Goal: Information Seeking & Learning: Compare options

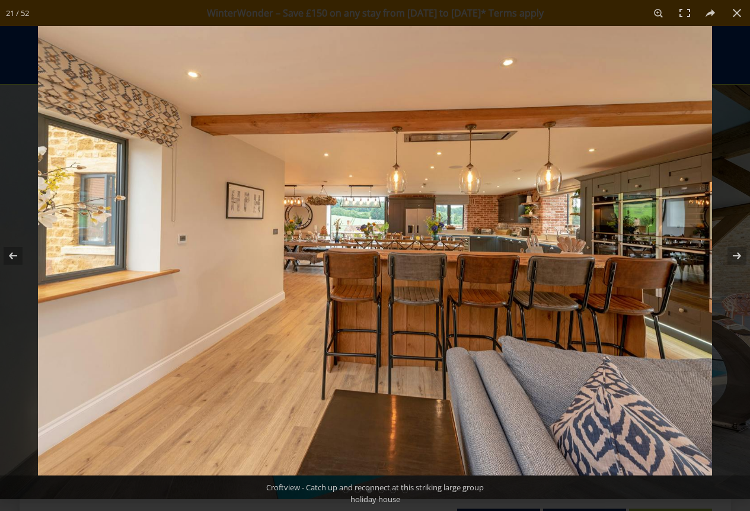
scroll to position [907, 0]
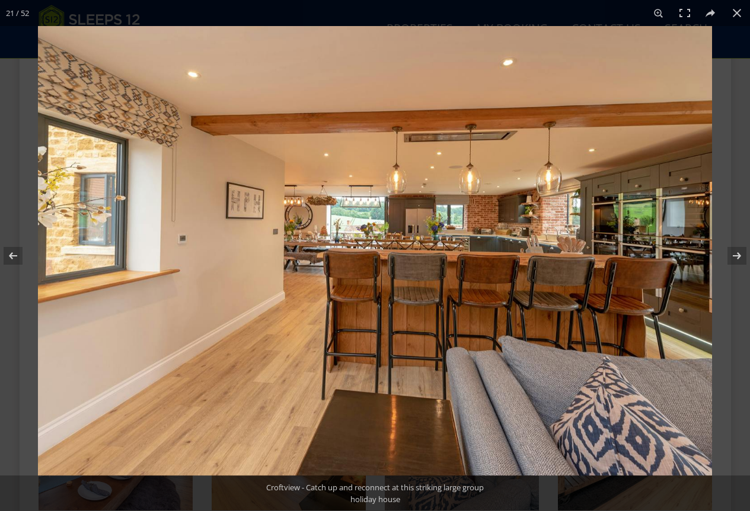
click at [734, 246] on button at bounding box center [728, 255] width 41 height 59
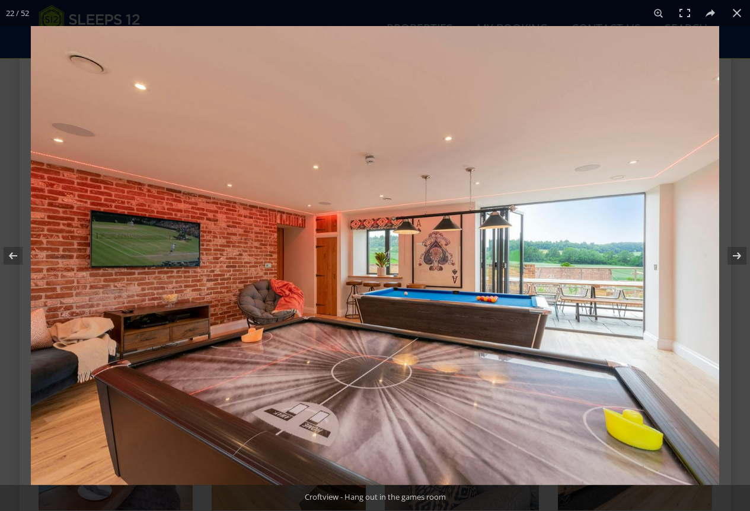
click at [734, 246] on button at bounding box center [728, 255] width 41 height 59
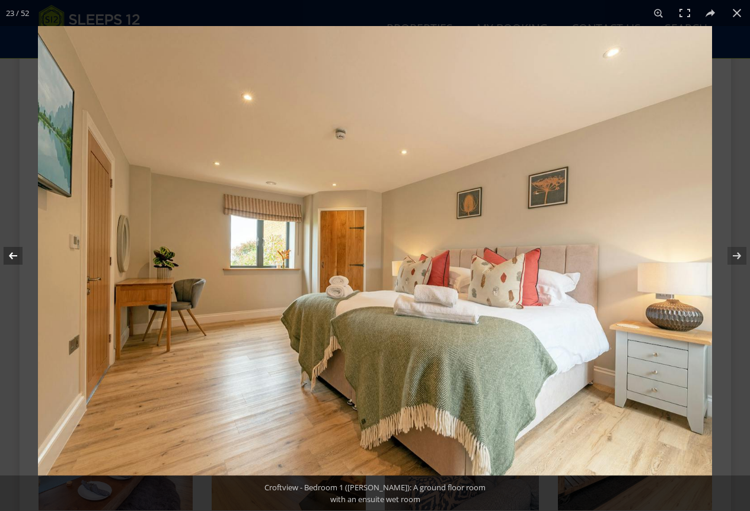
click at [18, 251] on button at bounding box center [20, 255] width 41 height 59
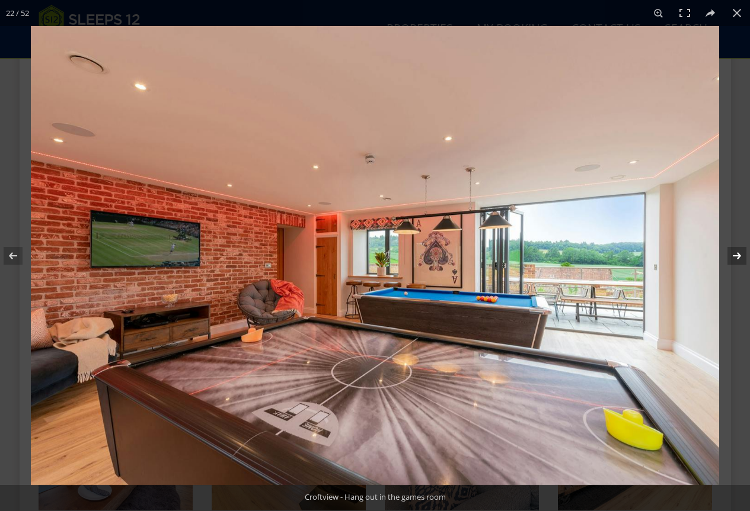
click at [734, 262] on button at bounding box center [728, 255] width 41 height 59
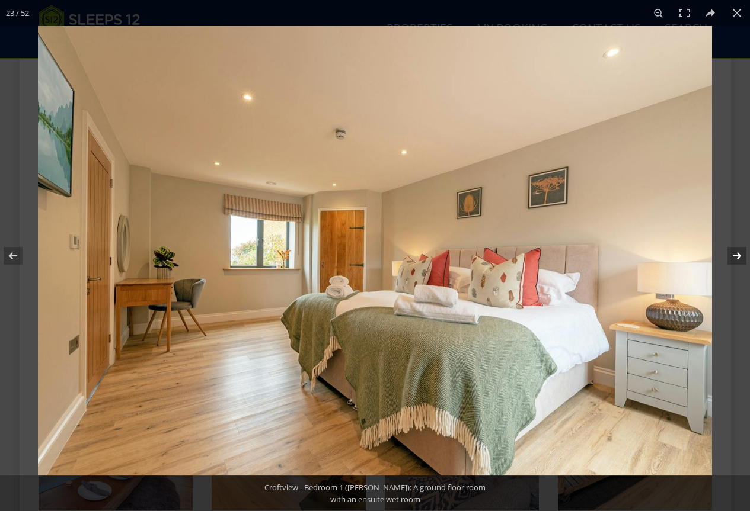
click at [734, 262] on button at bounding box center [728, 255] width 41 height 59
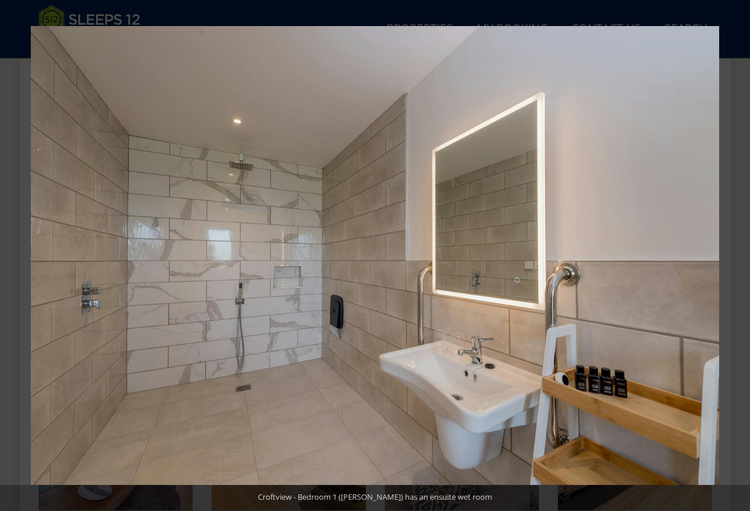
click at [734, 255] on button at bounding box center [728, 255] width 41 height 59
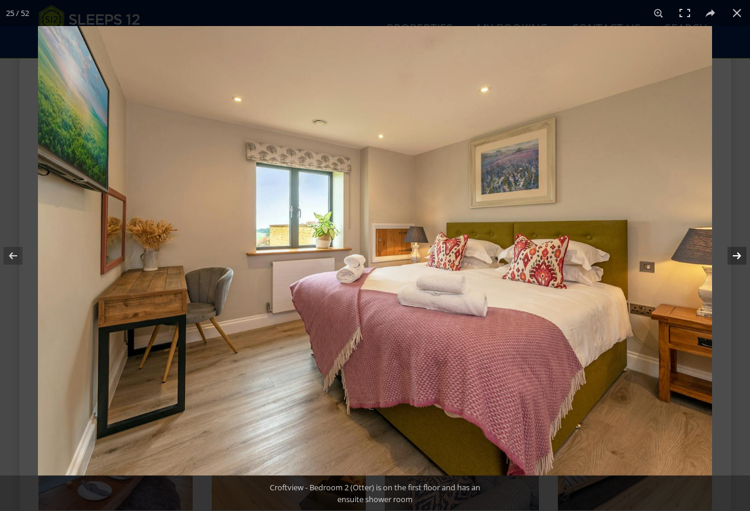
click at [731, 255] on button at bounding box center [728, 255] width 41 height 59
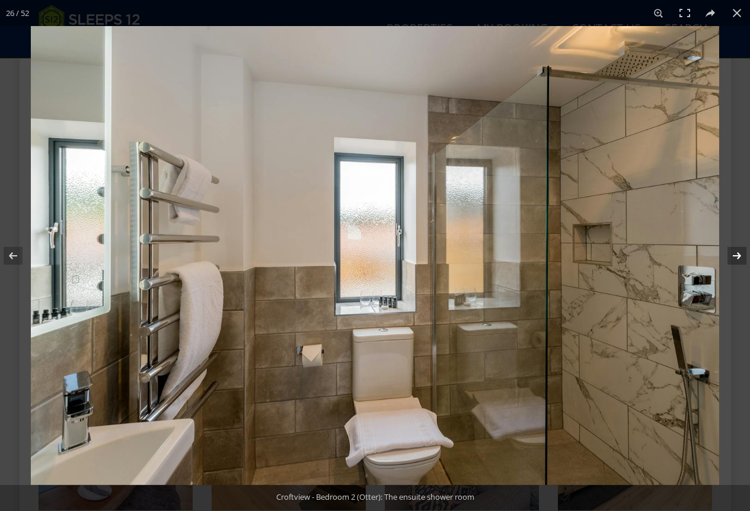
click at [731, 255] on button at bounding box center [728, 255] width 41 height 59
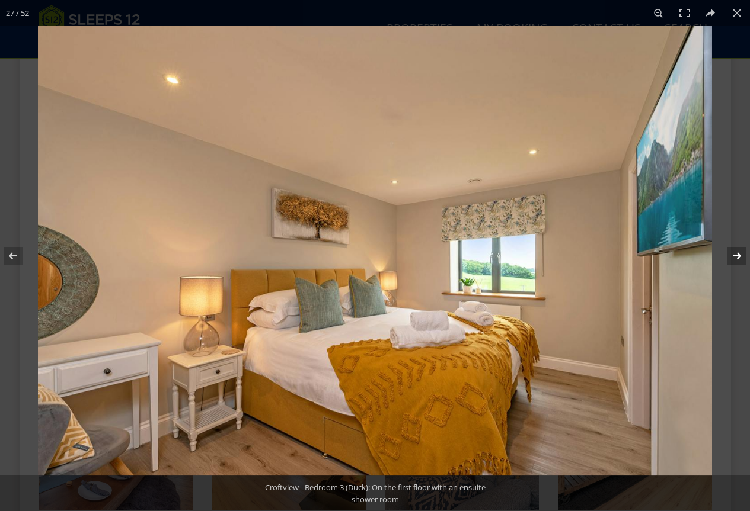
click at [731, 255] on button at bounding box center [728, 255] width 41 height 59
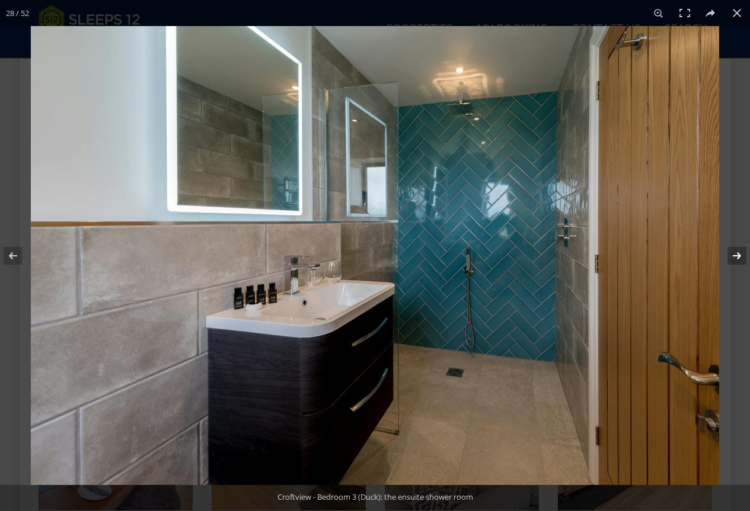
click at [731, 255] on button at bounding box center [728, 255] width 41 height 59
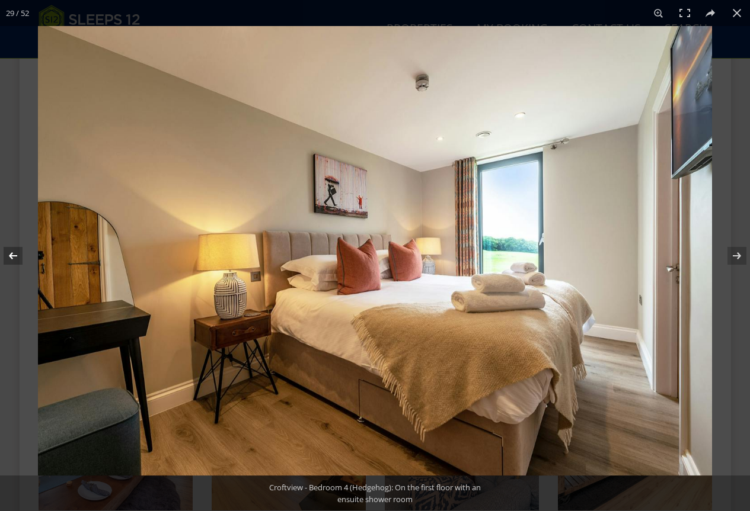
click at [8, 254] on button at bounding box center [20, 255] width 41 height 59
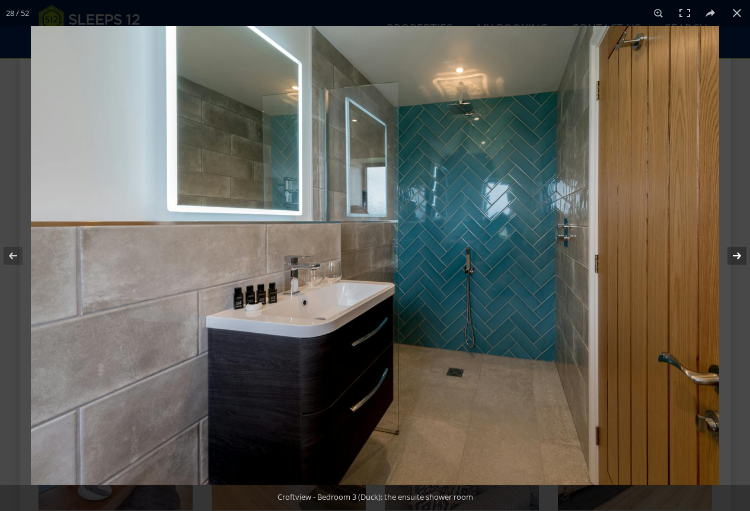
click at [736, 255] on button at bounding box center [728, 255] width 41 height 59
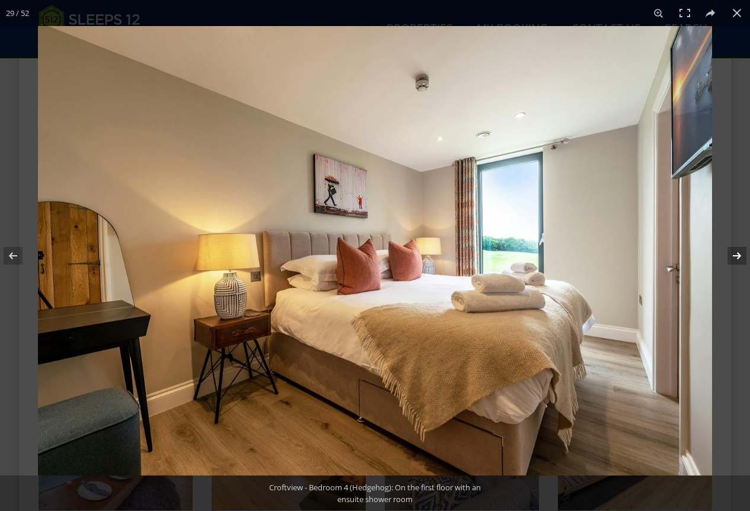
click at [736, 255] on button at bounding box center [728, 255] width 41 height 59
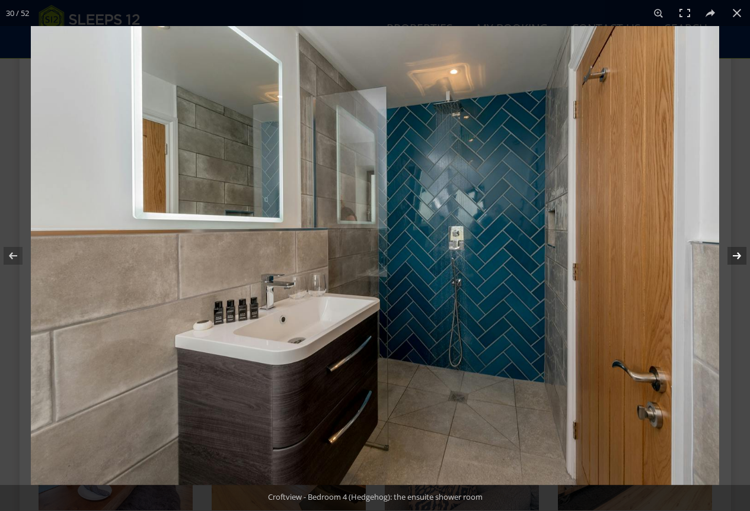
click at [736, 255] on button at bounding box center [728, 255] width 41 height 59
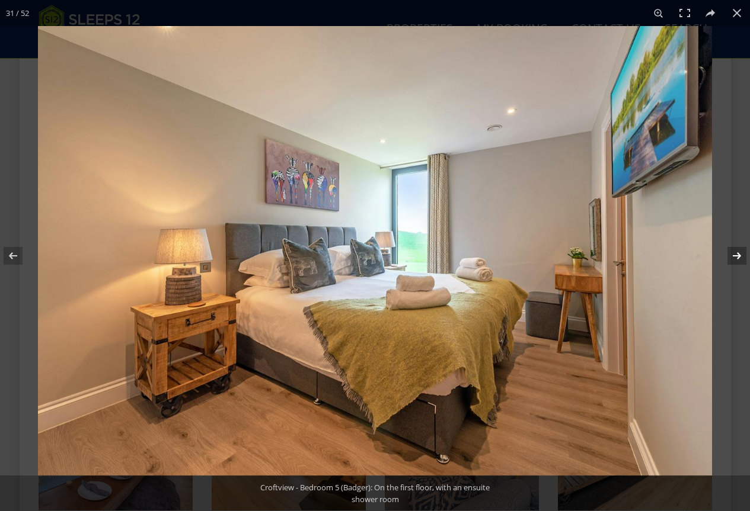
click at [736, 255] on button at bounding box center [728, 255] width 41 height 59
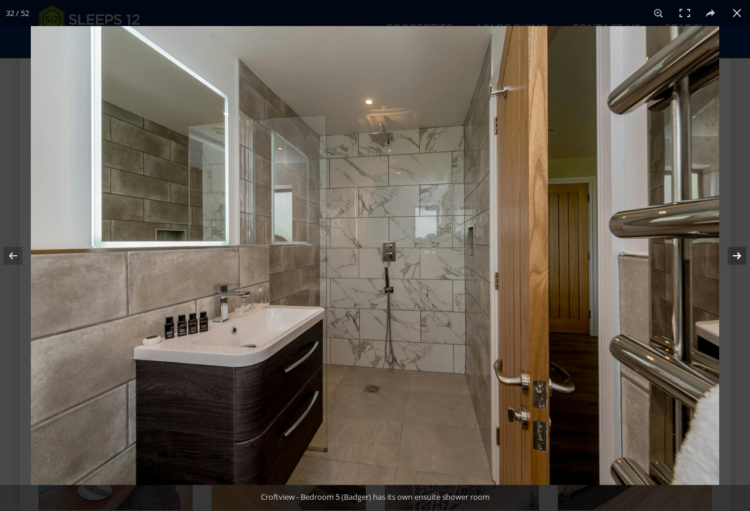
click at [736, 255] on button at bounding box center [728, 255] width 41 height 59
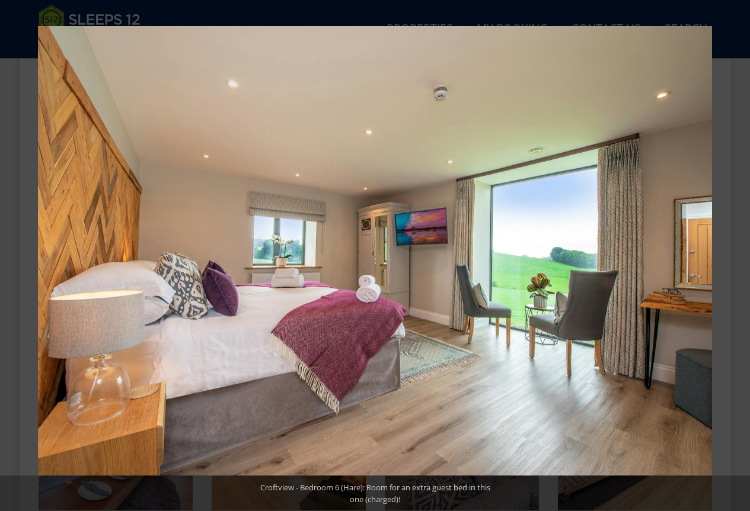
click at [736, 255] on button at bounding box center [728, 255] width 41 height 59
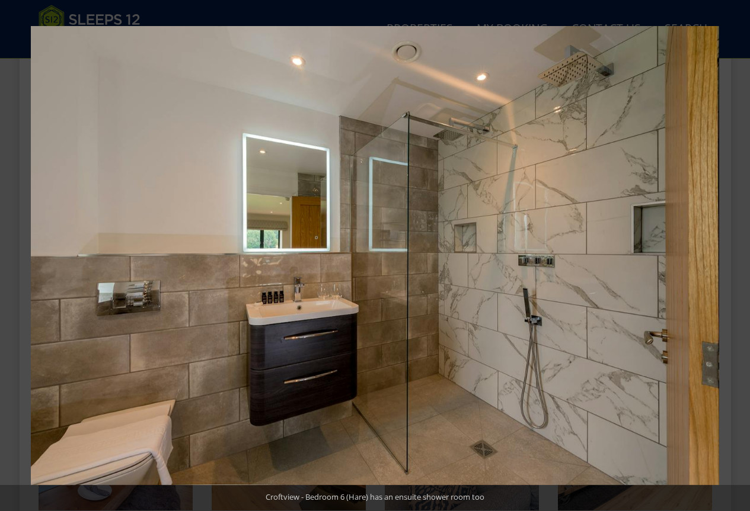
click at [736, 255] on button at bounding box center [728, 255] width 41 height 59
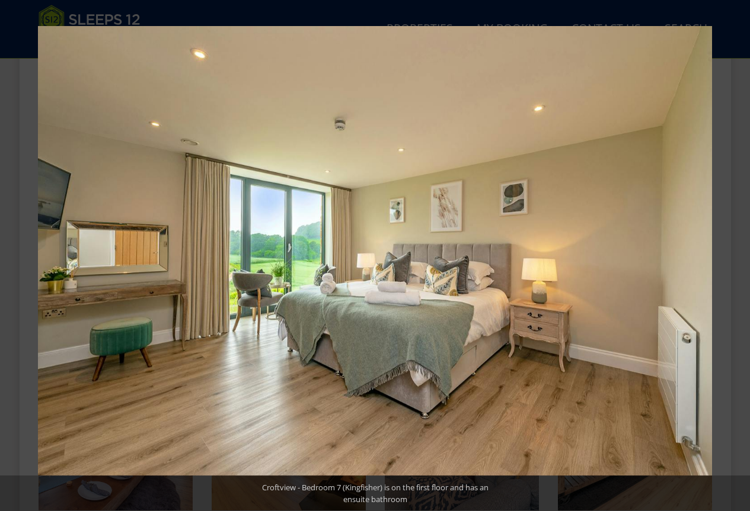
click at [736, 255] on button at bounding box center [728, 255] width 41 height 59
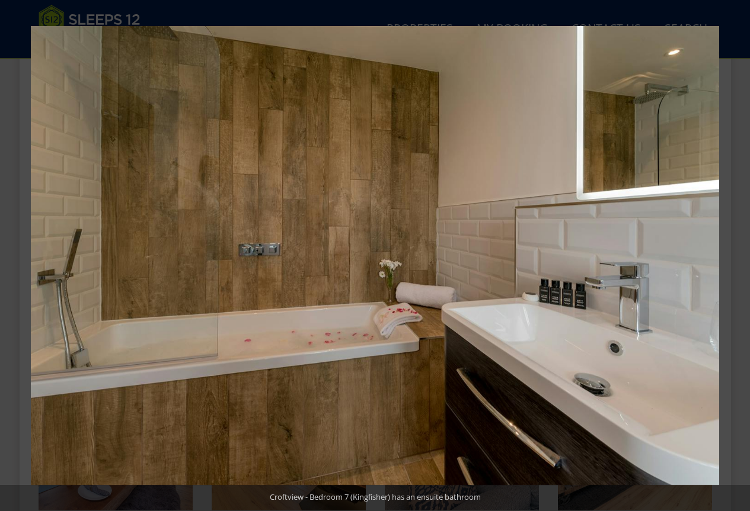
click at [736, 255] on button at bounding box center [728, 255] width 41 height 59
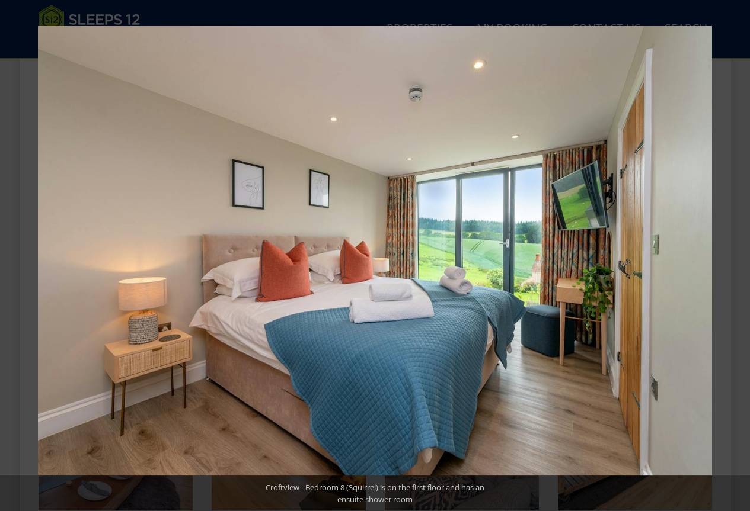
click at [736, 255] on button at bounding box center [728, 255] width 41 height 59
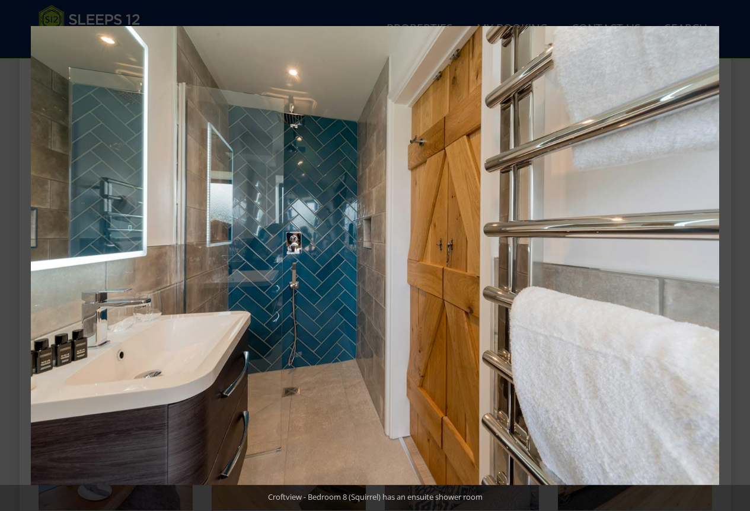
click at [736, 255] on button at bounding box center [728, 255] width 41 height 59
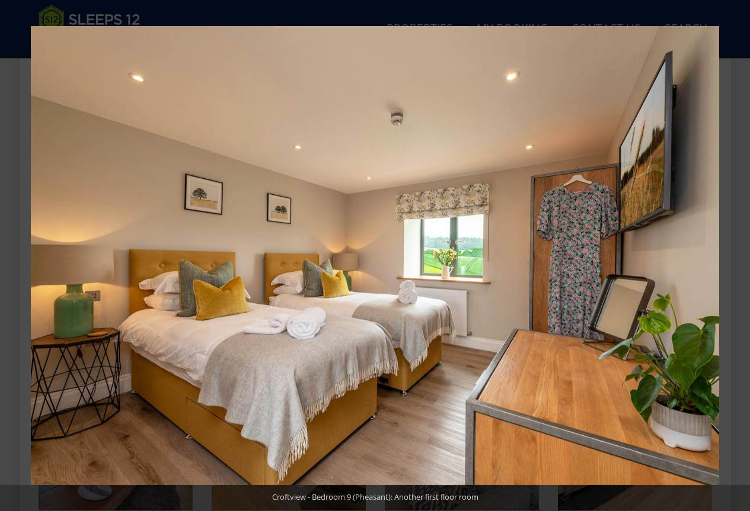
click at [736, 255] on button at bounding box center [728, 255] width 41 height 59
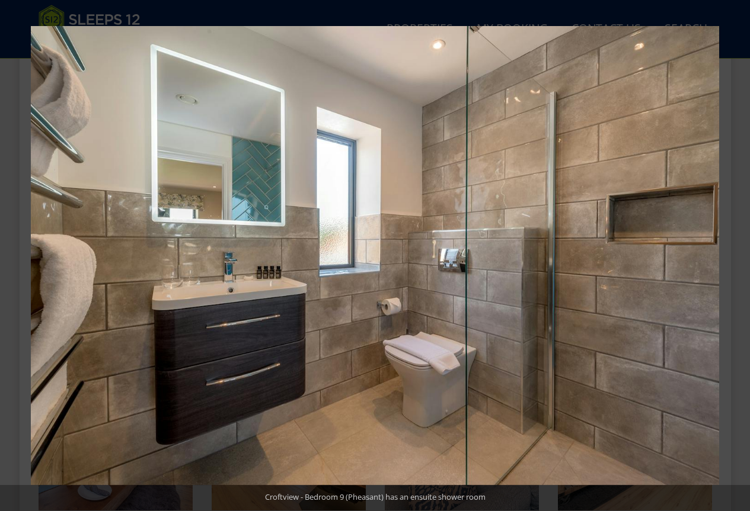
drag, startPoint x: 736, startPoint y: 255, endPoint x: 729, endPoint y: 302, distance: 47.9
click at [729, 302] on div at bounding box center [406, 281] width 750 height 511
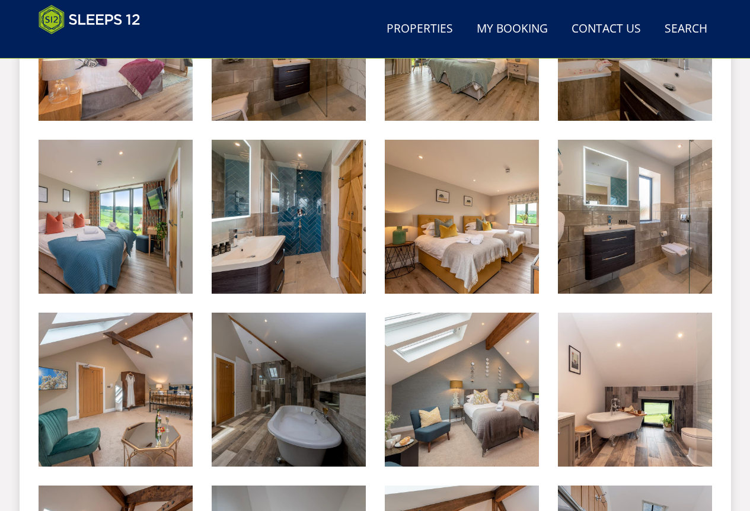
scroll to position [2176, 0]
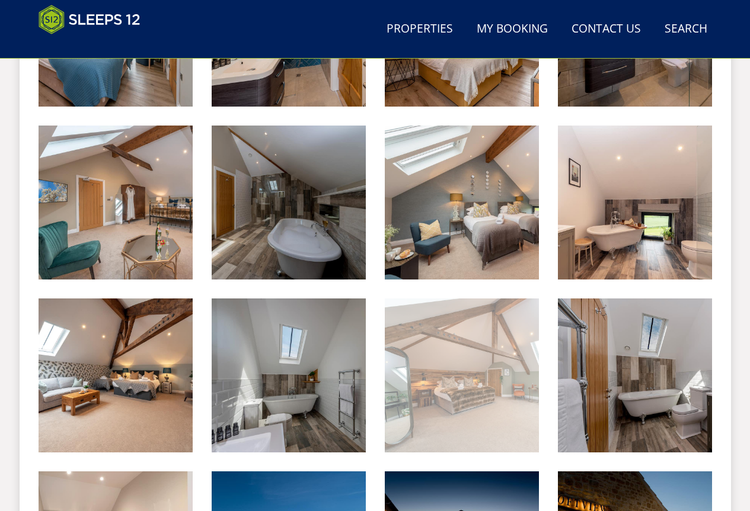
click at [448, 357] on img at bounding box center [462, 376] width 154 height 154
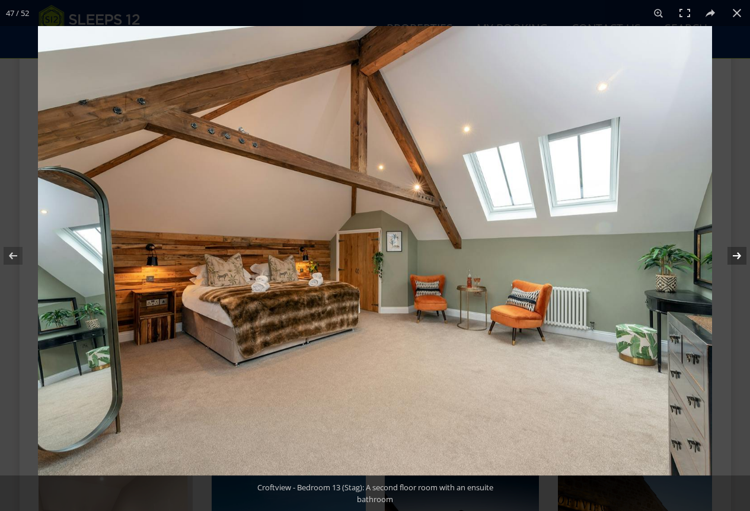
click at [731, 261] on button at bounding box center [728, 255] width 41 height 59
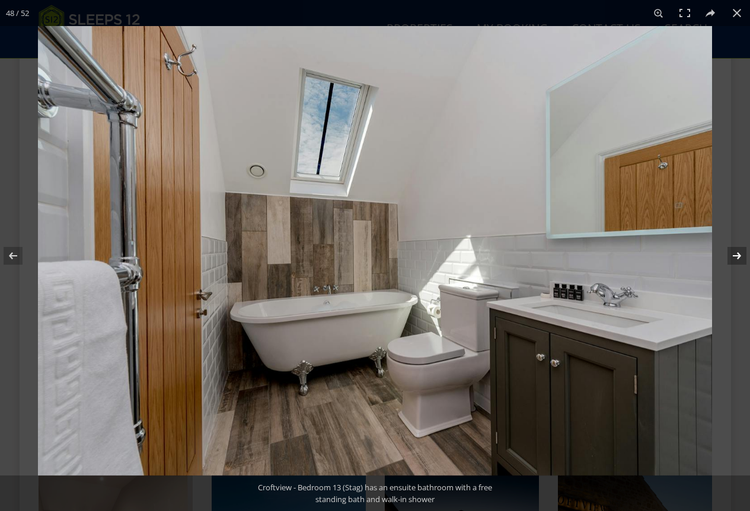
click at [731, 261] on button at bounding box center [728, 255] width 41 height 59
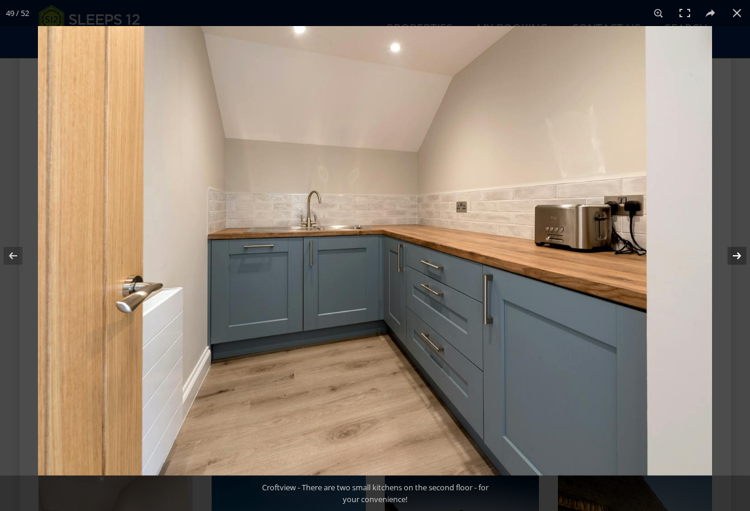
click at [738, 257] on button at bounding box center [728, 255] width 41 height 59
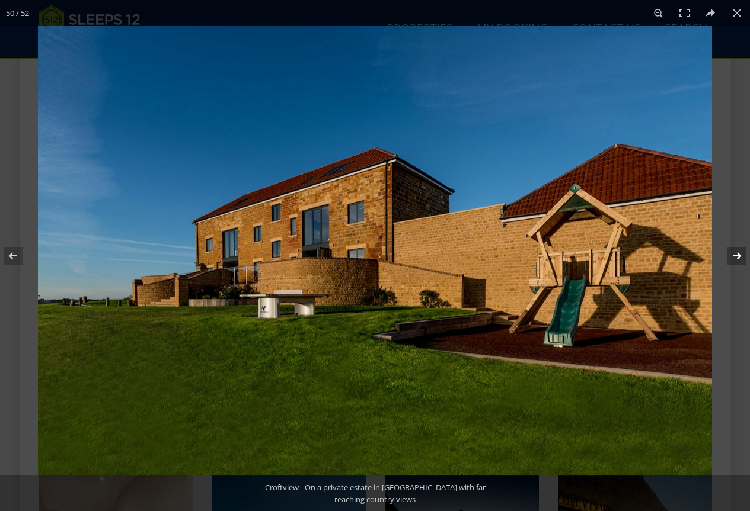
click at [732, 259] on button at bounding box center [728, 255] width 41 height 59
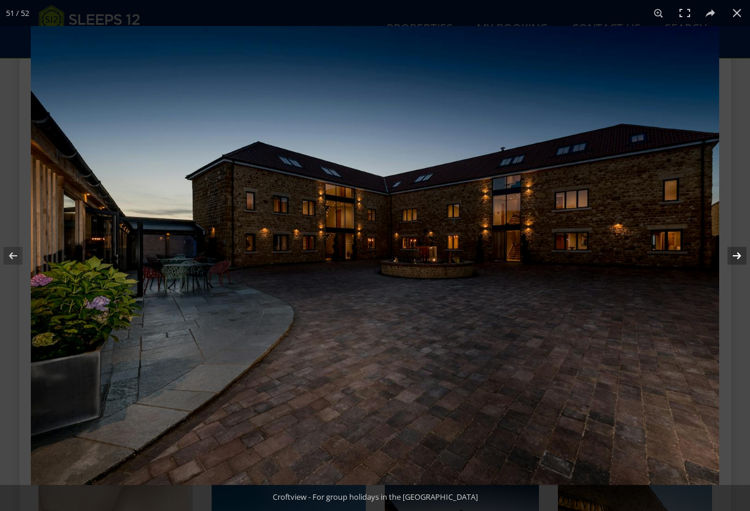
click at [731, 255] on button at bounding box center [728, 255] width 41 height 59
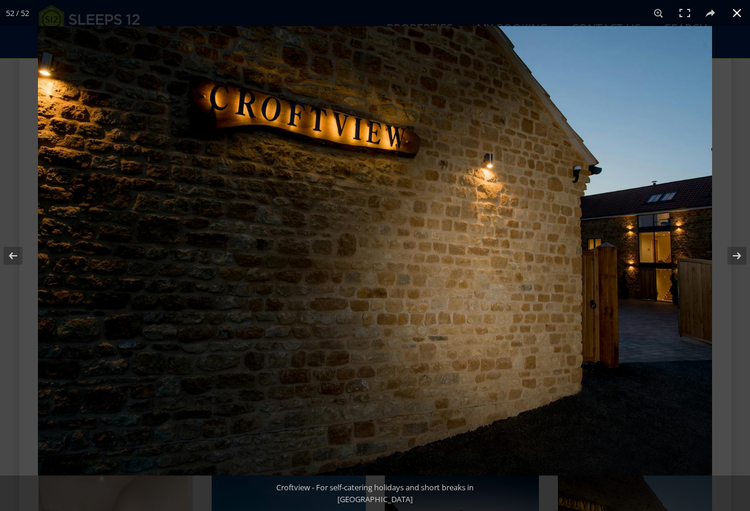
click at [732, 15] on button at bounding box center [736, 13] width 26 height 26
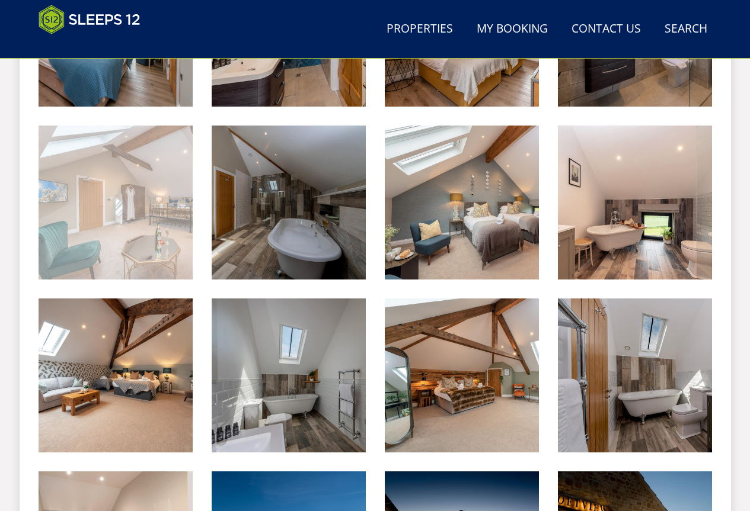
click at [96, 175] on img at bounding box center [116, 203] width 154 height 154
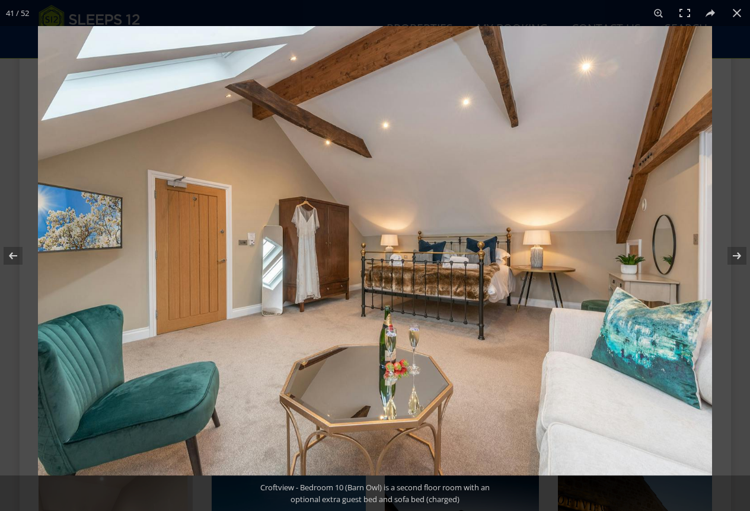
click at [418, 350] on img at bounding box center [375, 251] width 674 height 450
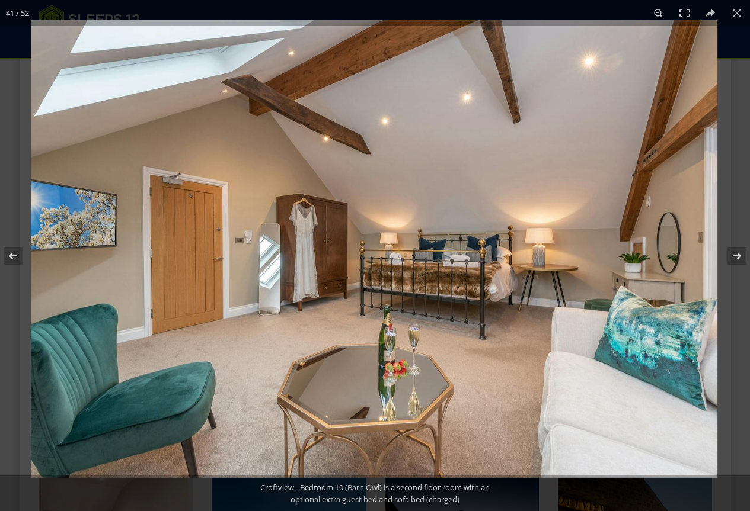
click at [418, 350] on img at bounding box center [374, 249] width 686 height 458
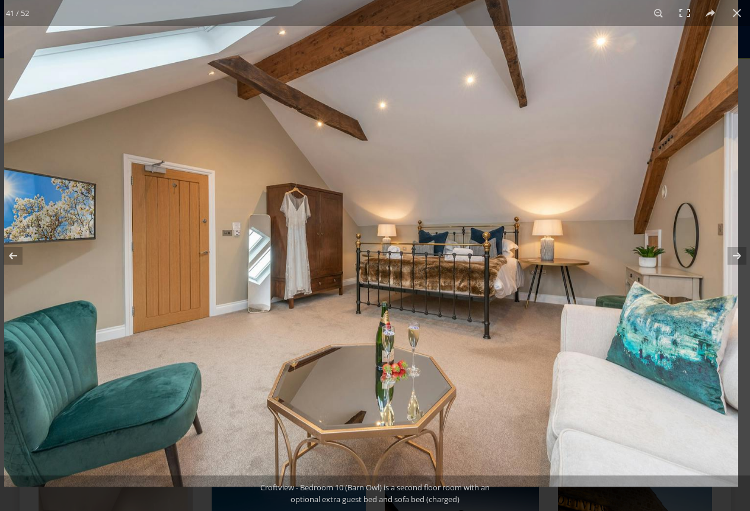
click at [418, 350] on img at bounding box center [371, 242] width 734 height 490
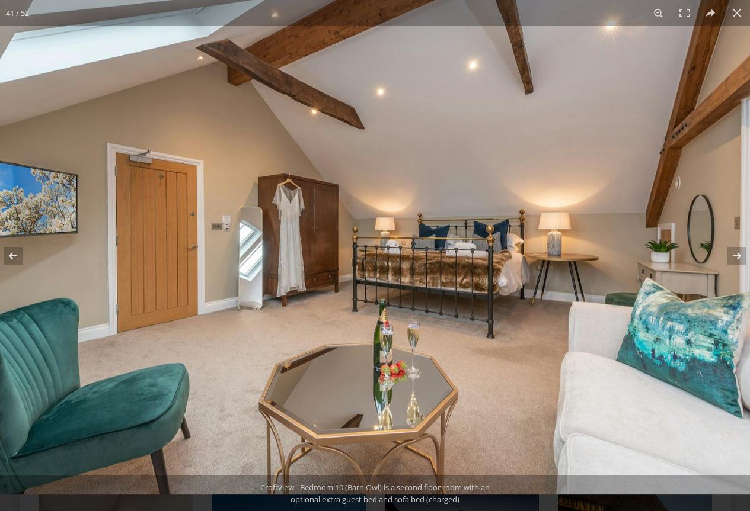
click at [418, 350] on img at bounding box center [368, 235] width 774 height 517
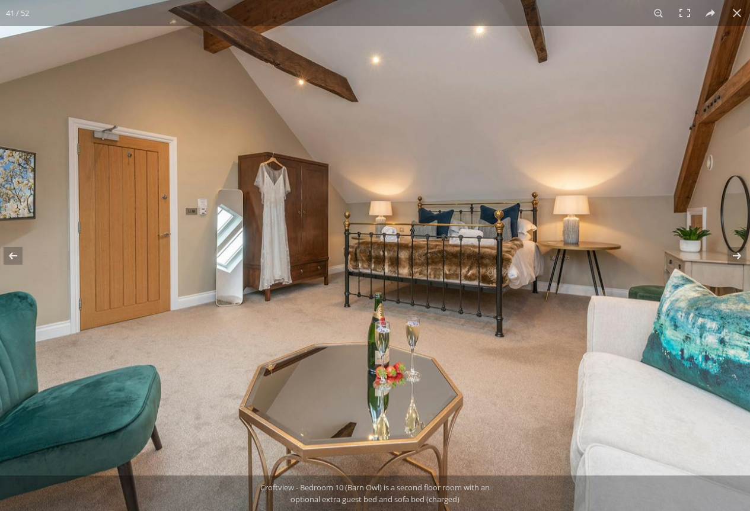
click at [418, 350] on img at bounding box center [362, 222] width 870 height 581
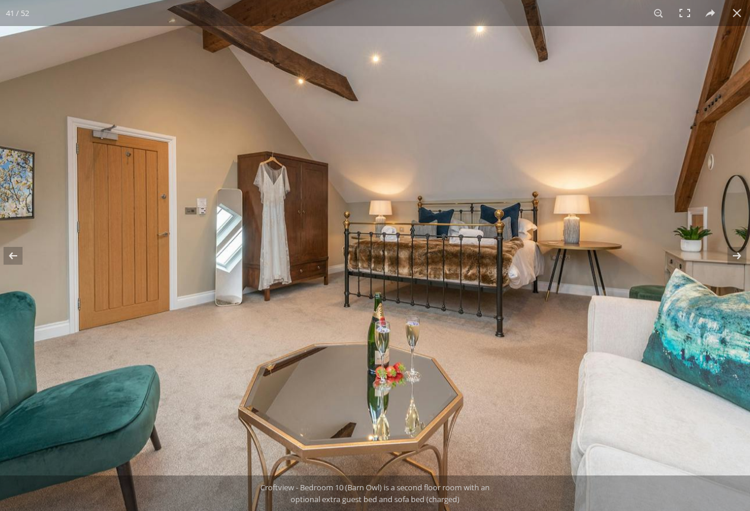
click at [418, 350] on img at bounding box center [361, 221] width 873 height 583
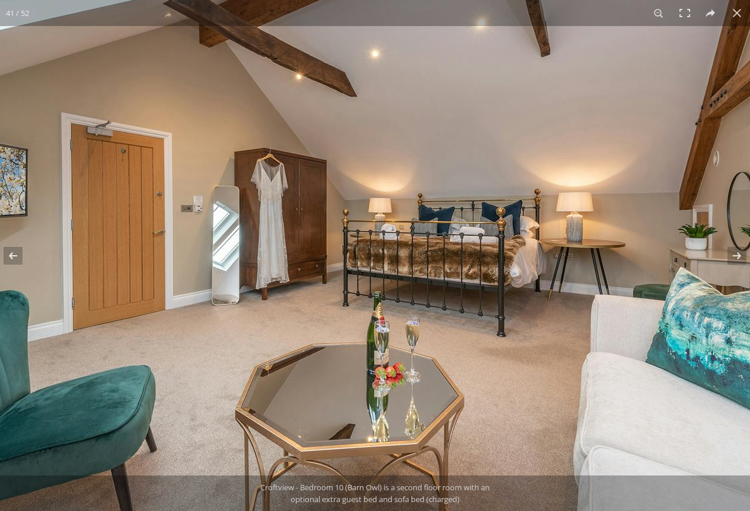
click at [395, 349] on img at bounding box center [360, 219] width 889 height 593
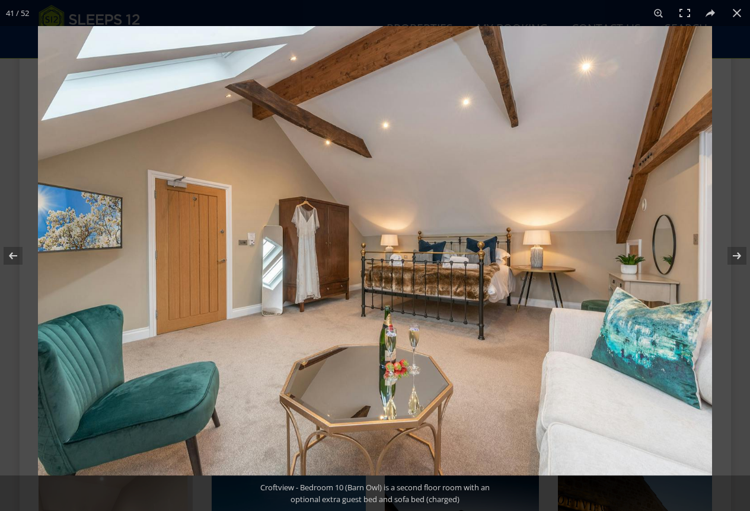
click at [397, 346] on img at bounding box center [375, 251] width 674 height 450
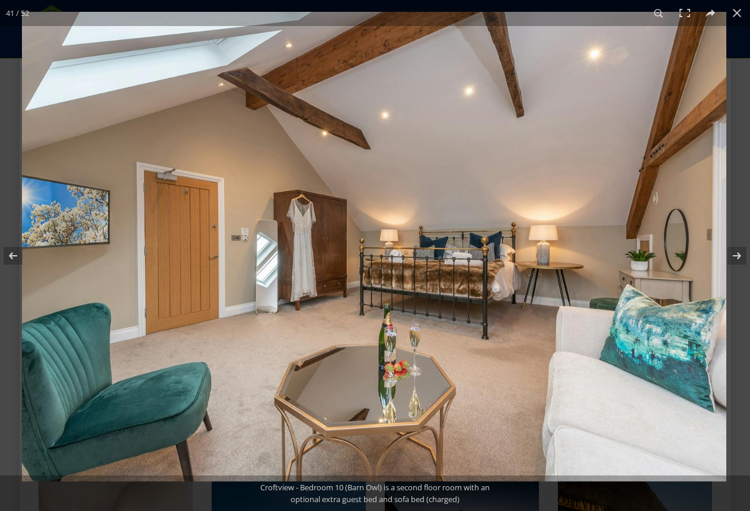
click at [397, 346] on img at bounding box center [374, 247] width 704 height 470
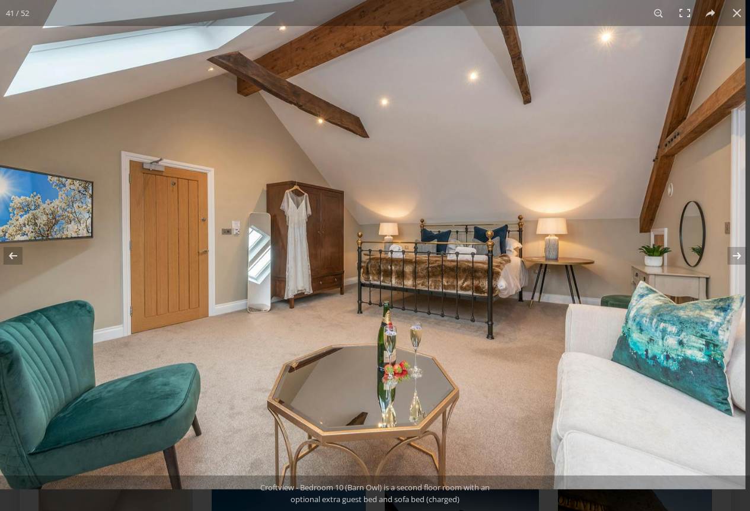
click at [397, 345] on img at bounding box center [372, 241] width 745 height 498
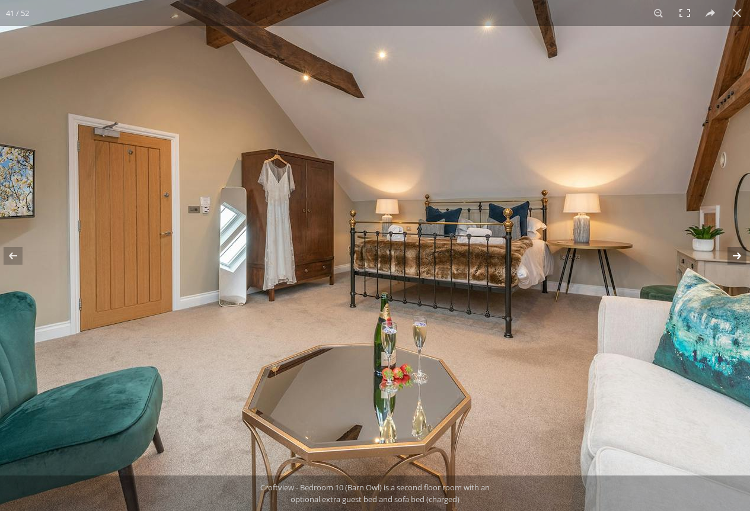
click at [736, 251] on button at bounding box center [728, 255] width 41 height 59
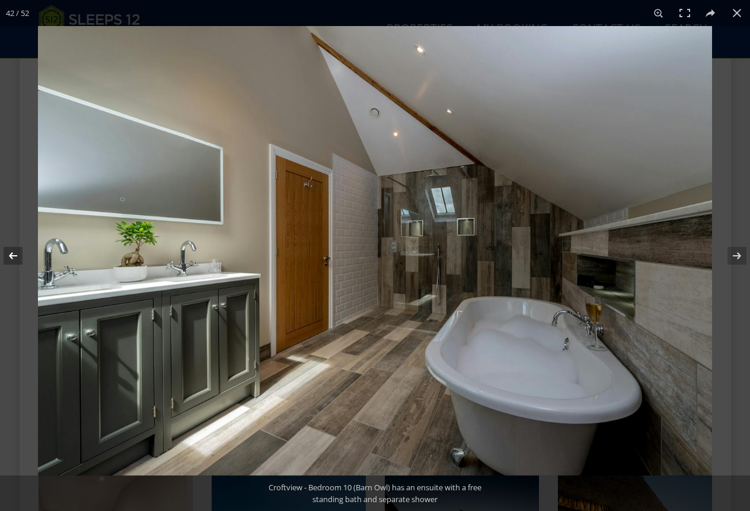
click at [9, 260] on button at bounding box center [20, 255] width 41 height 59
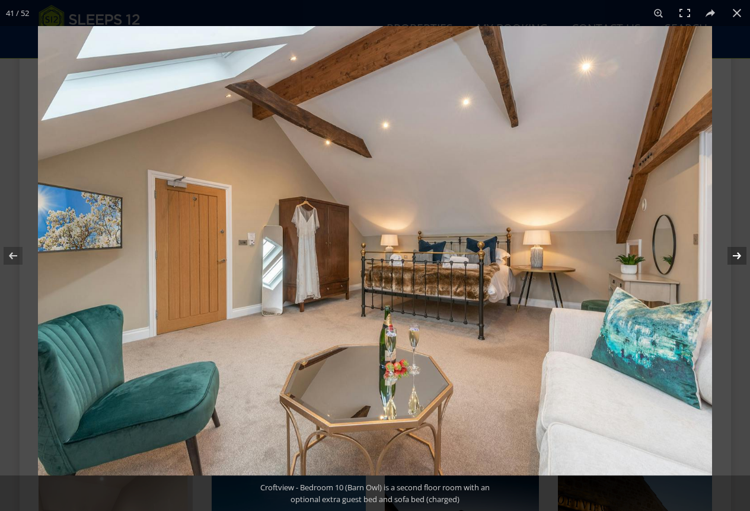
click at [735, 249] on button at bounding box center [728, 255] width 41 height 59
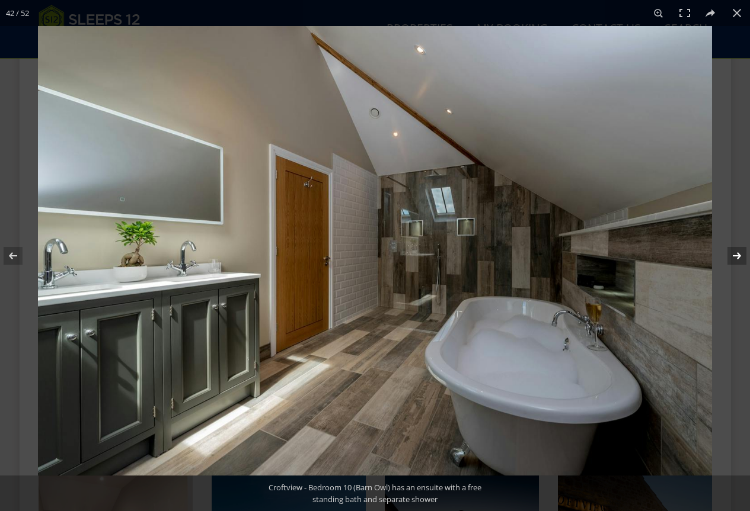
click at [735, 249] on button at bounding box center [728, 255] width 41 height 59
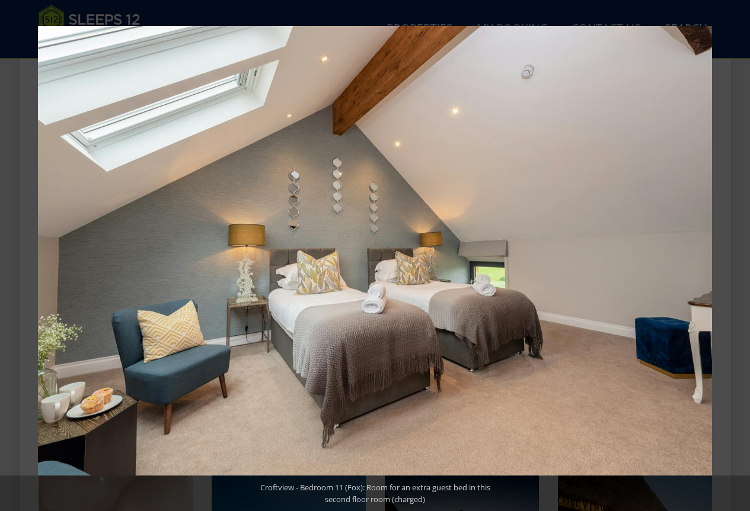
click at [735, 249] on button at bounding box center [728, 255] width 41 height 59
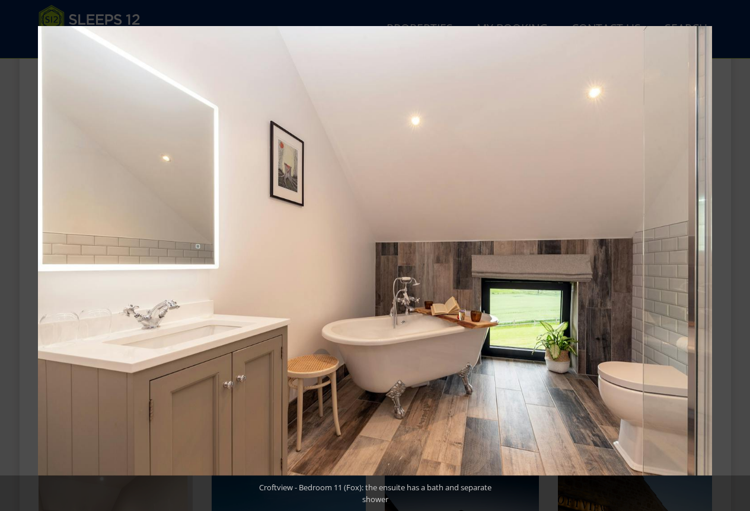
click at [735, 249] on button at bounding box center [728, 255] width 41 height 59
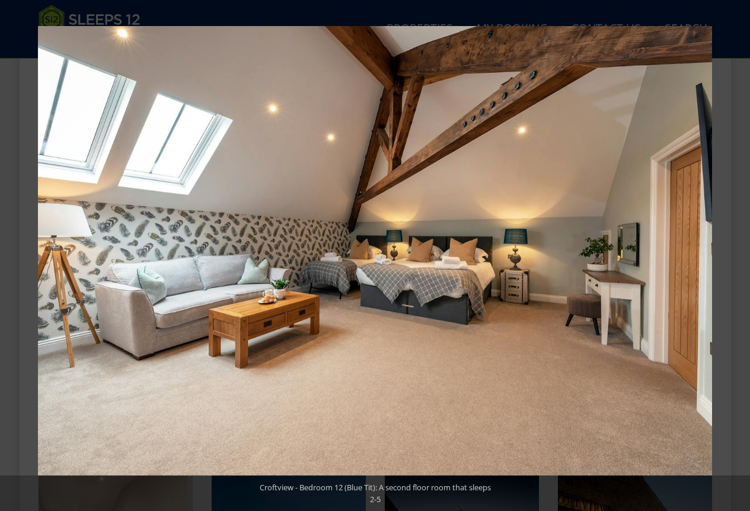
click at [735, 249] on button at bounding box center [728, 255] width 41 height 59
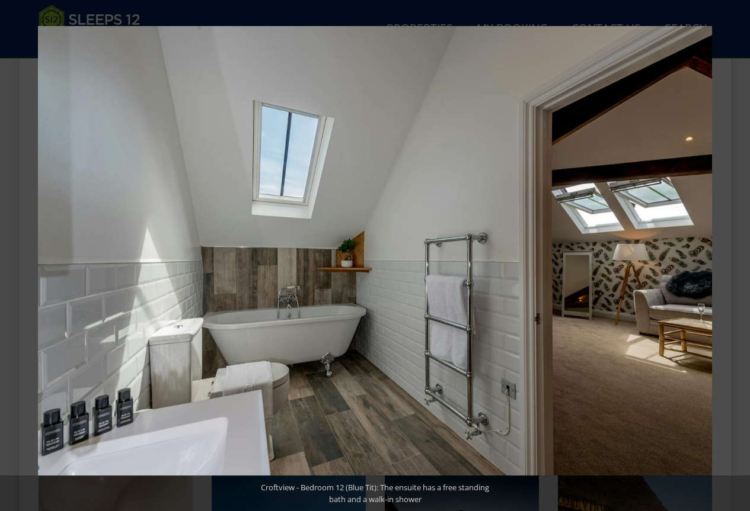
click at [735, 249] on button at bounding box center [728, 255] width 41 height 59
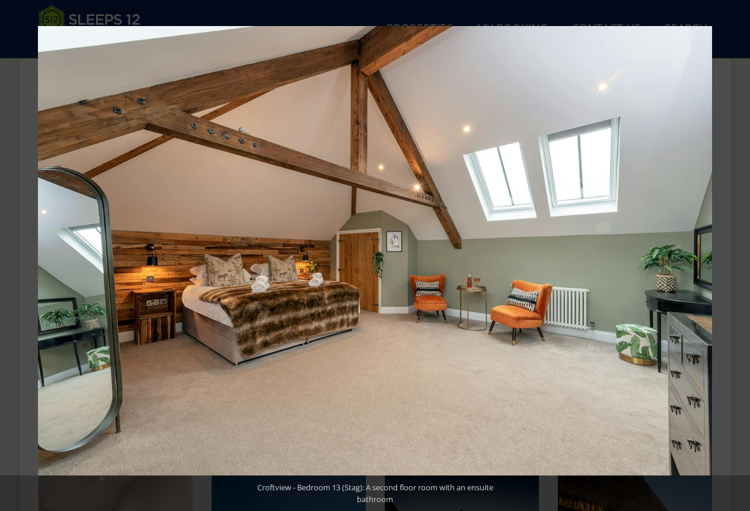
click at [735, 249] on button at bounding box center [728, 255] width 41 height 59
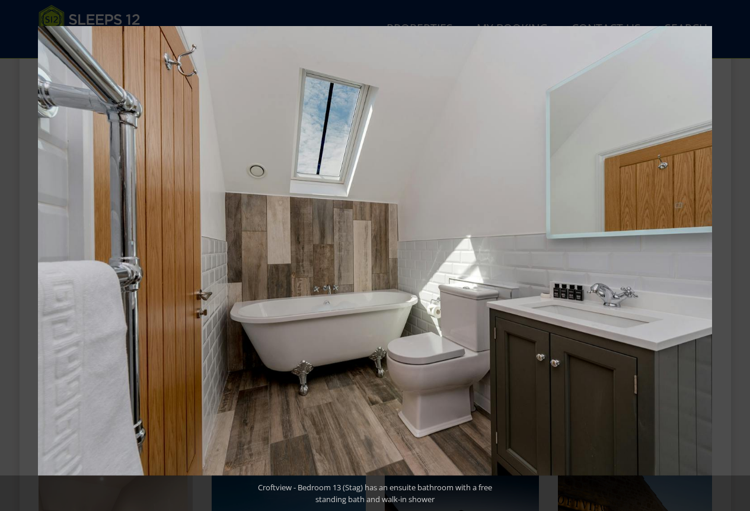
click at [735, 249] on button at bounding box center [728, 255] width 41 height 59
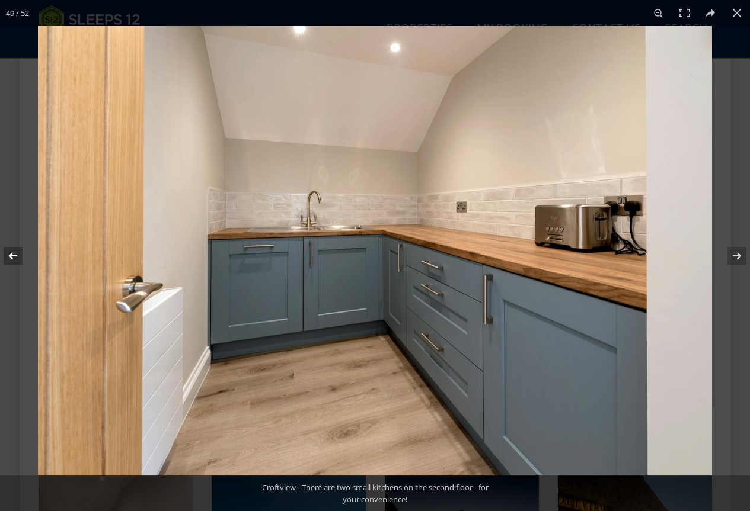
click at [17, 254] on button at bounding box center [20, 255] width 41 height 59
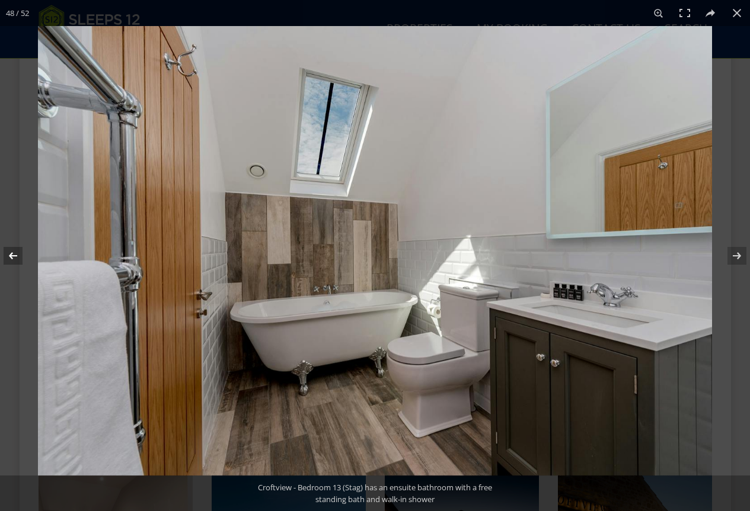
click at [17, 254] on button at bounding box center [20, 255] width 41 height 59
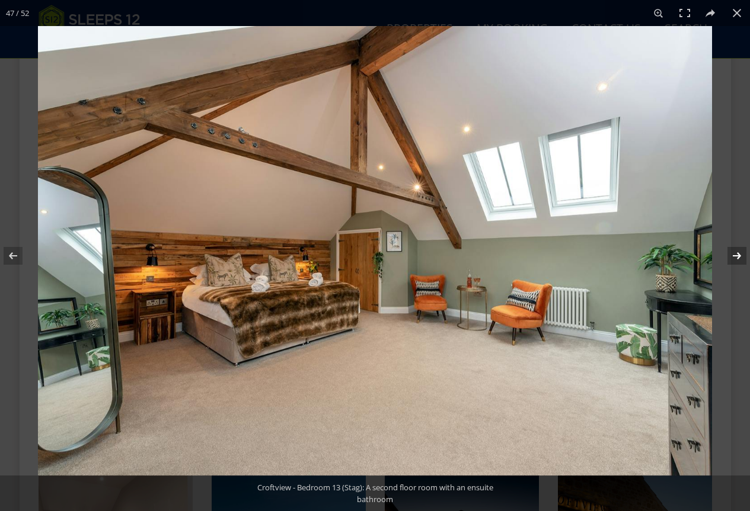
click at [731, 248] on button at bounding box center [728, 255] width 41 height 59
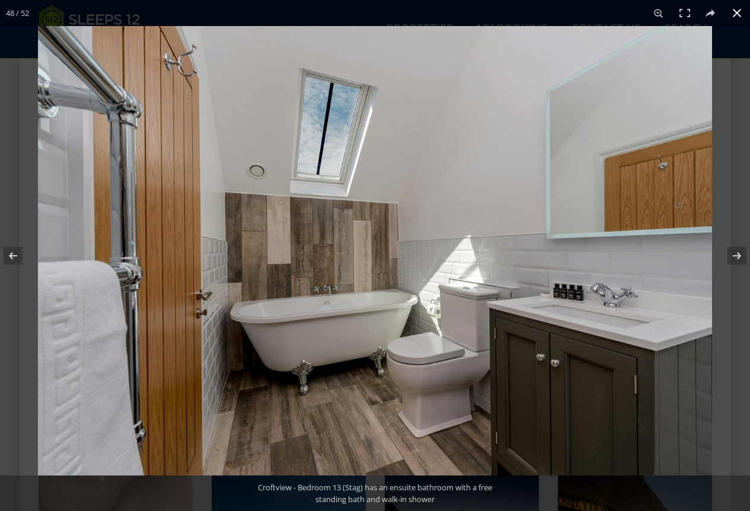
click at [736, 15] on button at bounding box center [736, 13] width 26 height 26
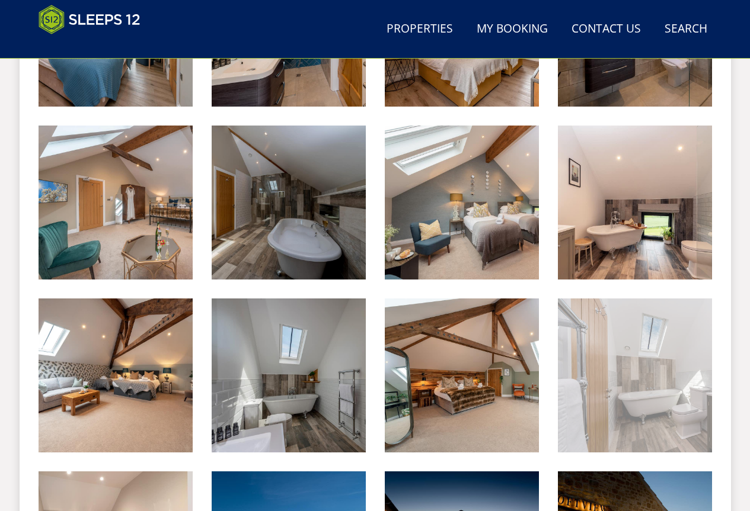
click at [678, 382] on img at bounding box center [635, 376] width 154 height 154
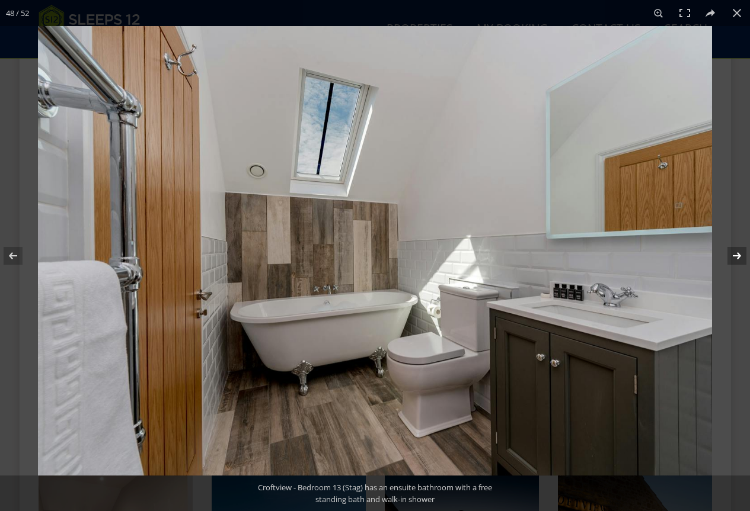
click at [735, 255] on button at bounding box center [728, 255] width 41 height 59
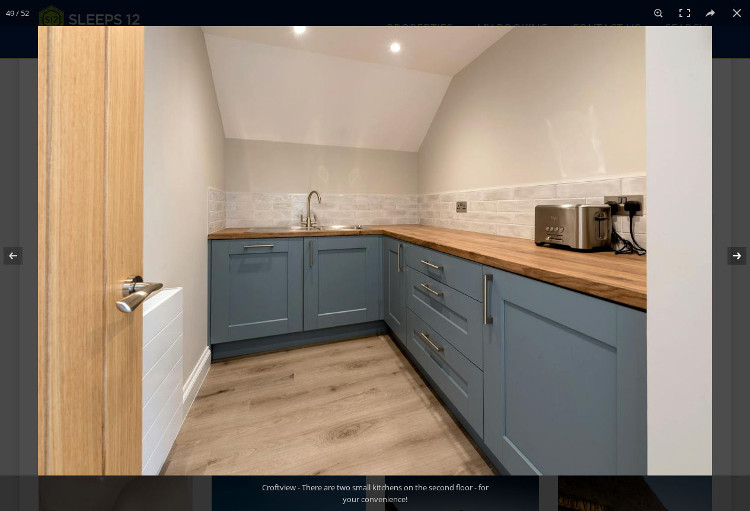
click at [733, 242] on button at bounding box center [728, 255] width 41 height 59
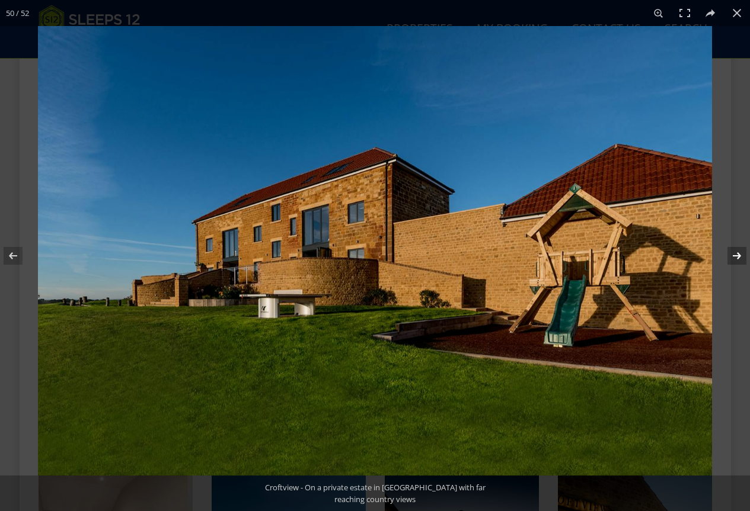
click at [734, 242] on button at bounding box center [728, 255] width 41 height 59
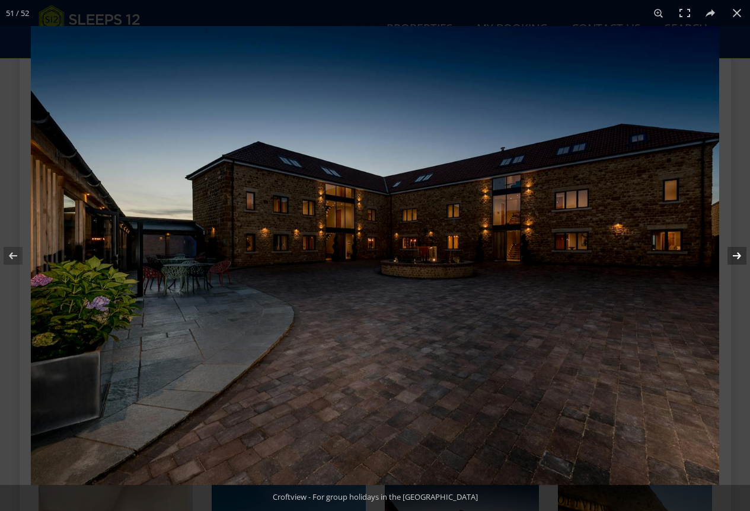
click at [734, 242] on button at bounding box center [728, 255] width 41 height 59
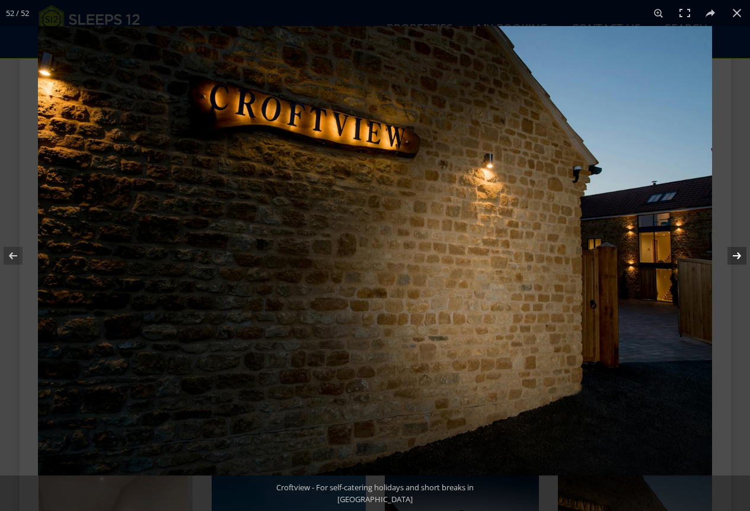
click at [734, 242] on button at bounding box center [728, 255] width 41 height 59
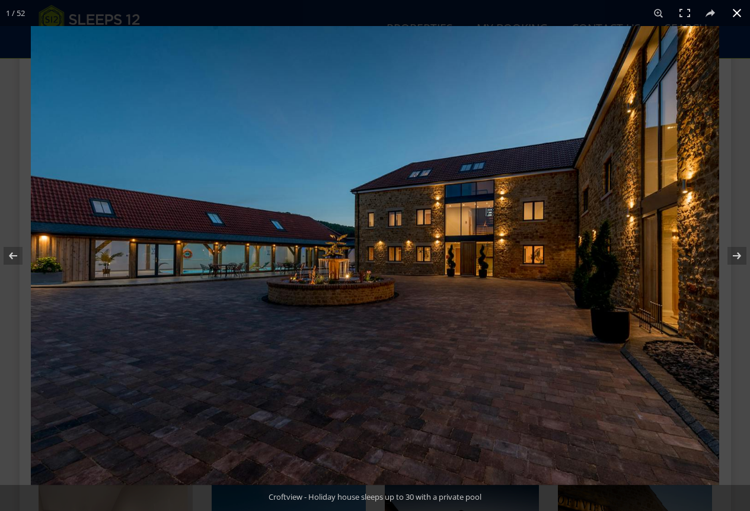
click at [737, 8] on button at bounding box center [736, 13] width 26 height 26
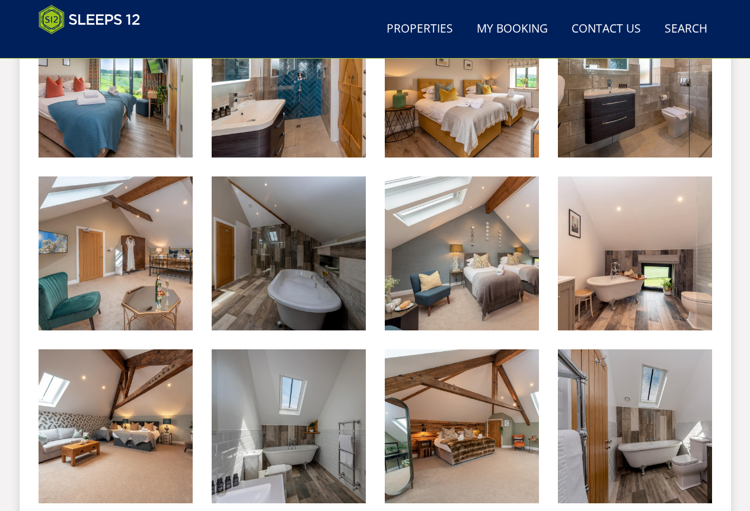
scroll to position [1927, 0]
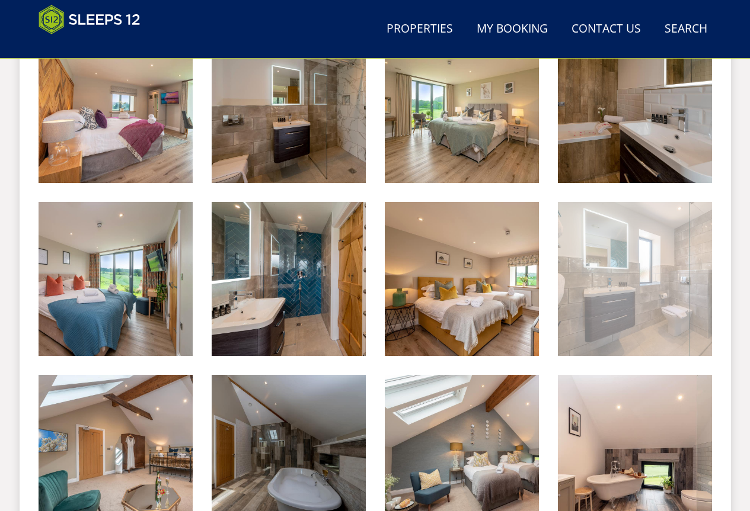
click at [668, 269] on img at bounding box center [635, 279] width 154 height 154
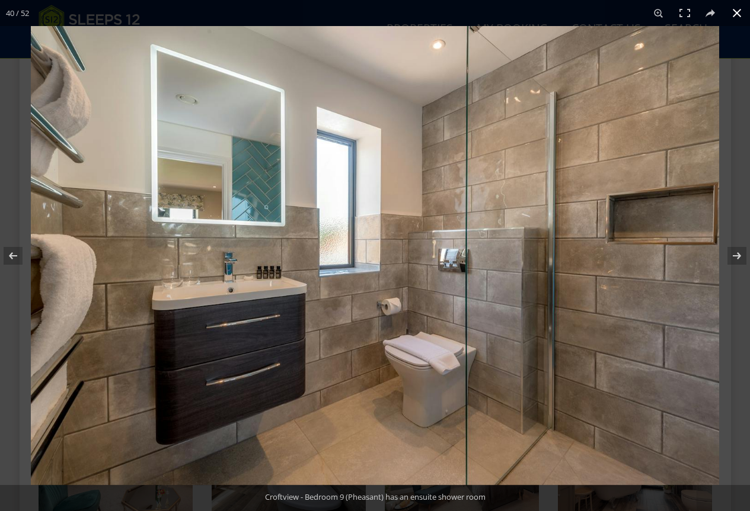
click at [732, 14] on button at bounding box center [736, 13] width 26 height 26
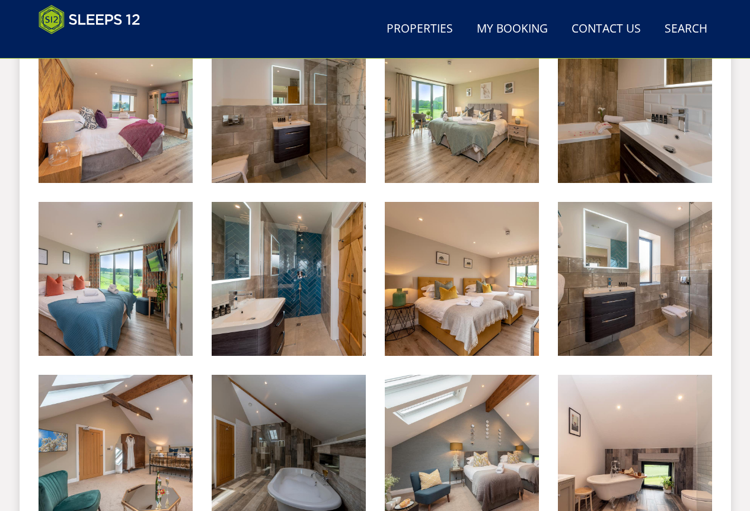
scroll to position [2192, 0]
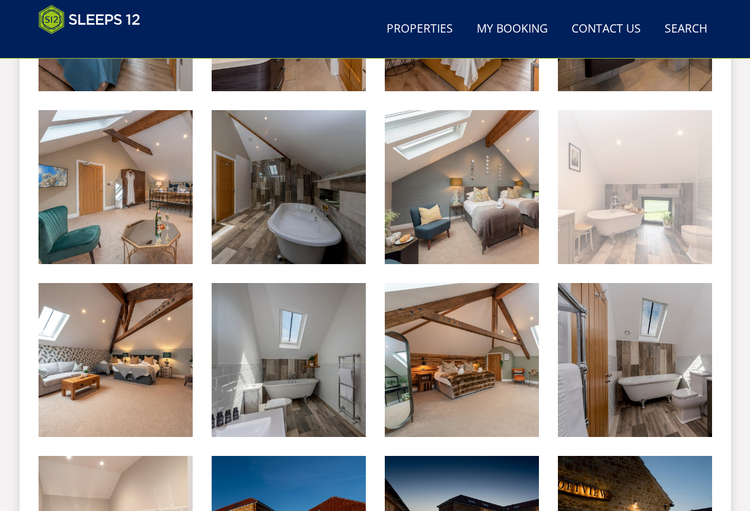
click at [658, 235] on img at bounding box center [635, 187] width 154 height 154
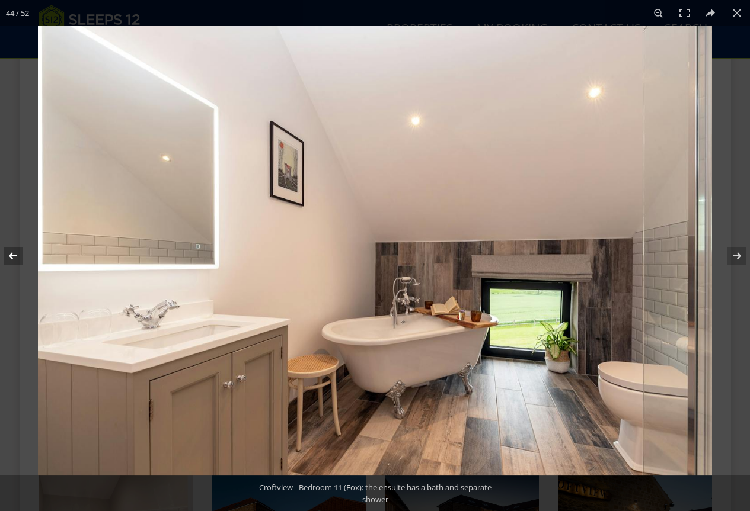
click at [20, 252] on button at bounding box center [20, 255] width 41 height 59
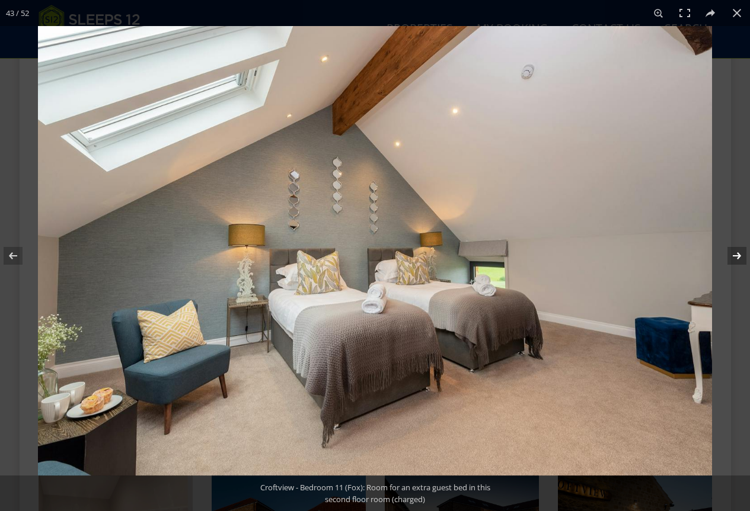
click at [738, 254] on button at bounding box center [728, 255] width 41 height 59
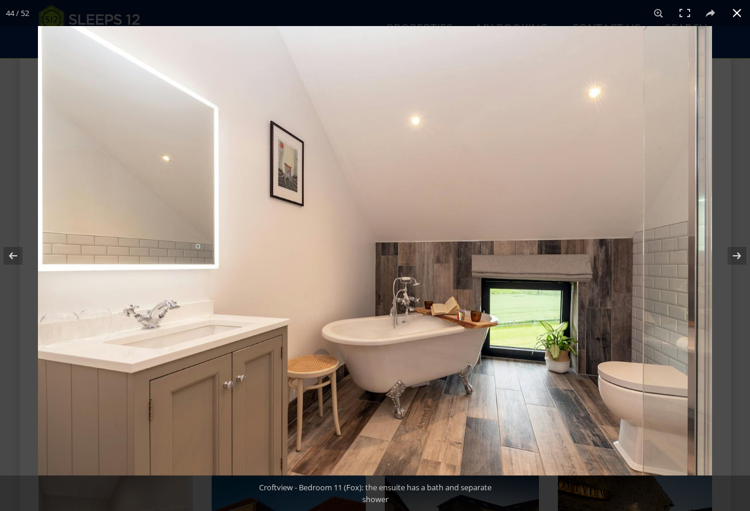
click at [732, 12] on button at bounding box center [736, 13] width 26 height 26
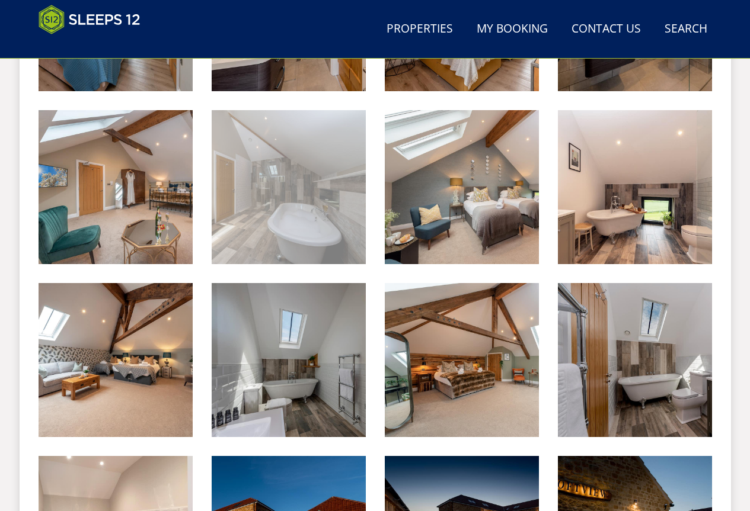
click at [268, 230] on img at bounding box center [289, 187] width 154 height 154
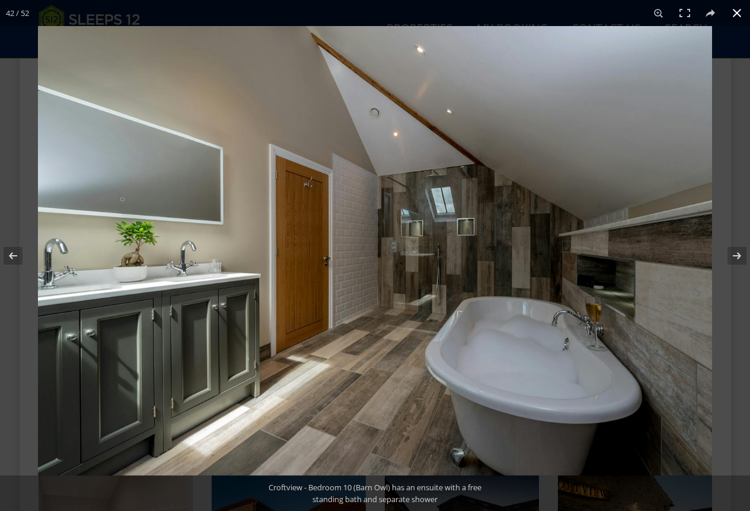
click at [733, 17] on button at bounding box center [736, 13] width 26 height 26
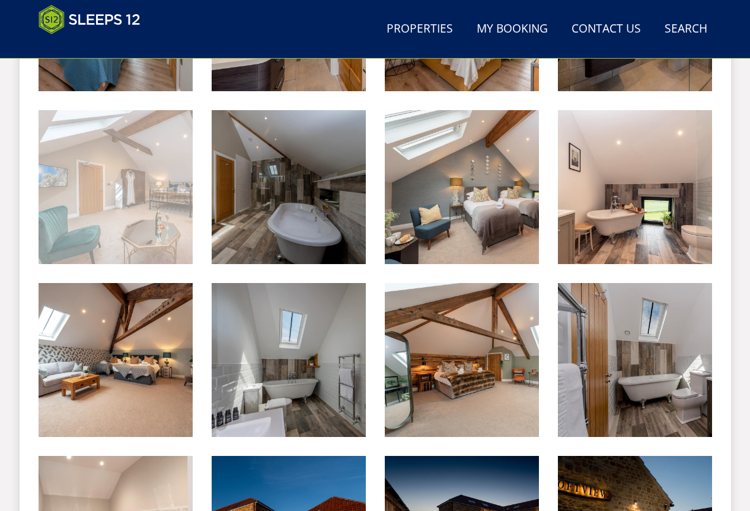
click at [95, 220] on img at bounding box center [116, 187] width 154 height 154
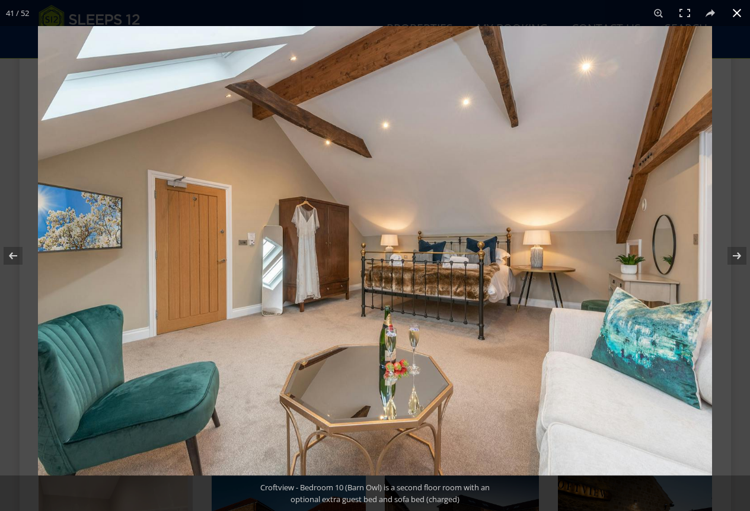
click at [734, 14] on button at bounding box center [736, 13] width 26 height 26
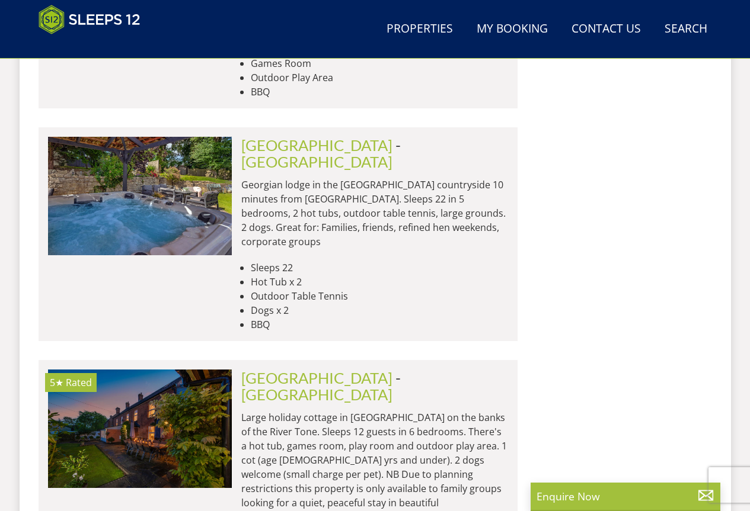
scroll to position [2773, 0]
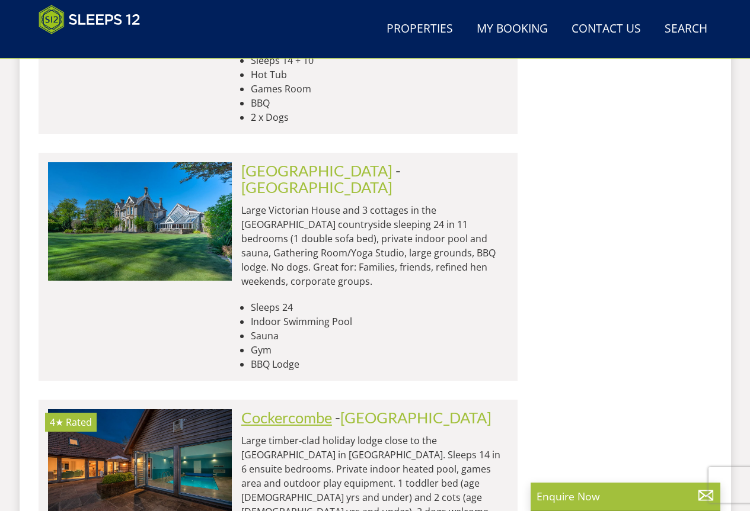
click at [307, 409] on link "Cockercombe" at bounding box center [286, 418] width 91 height 18
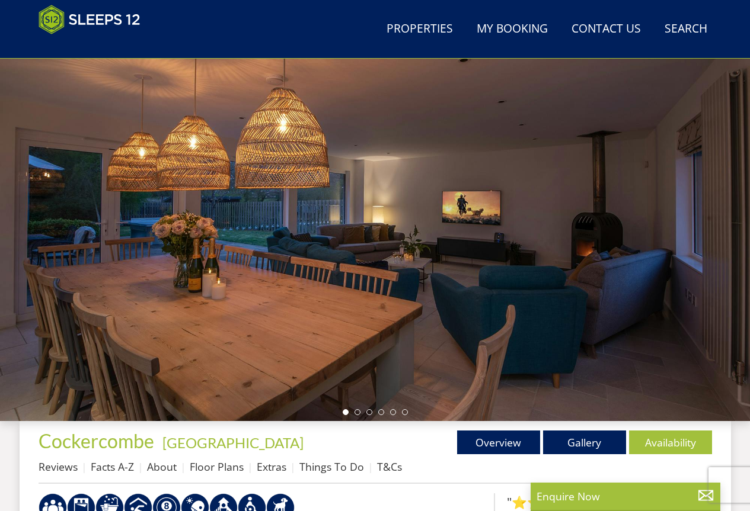
scroll to position [78, 0]
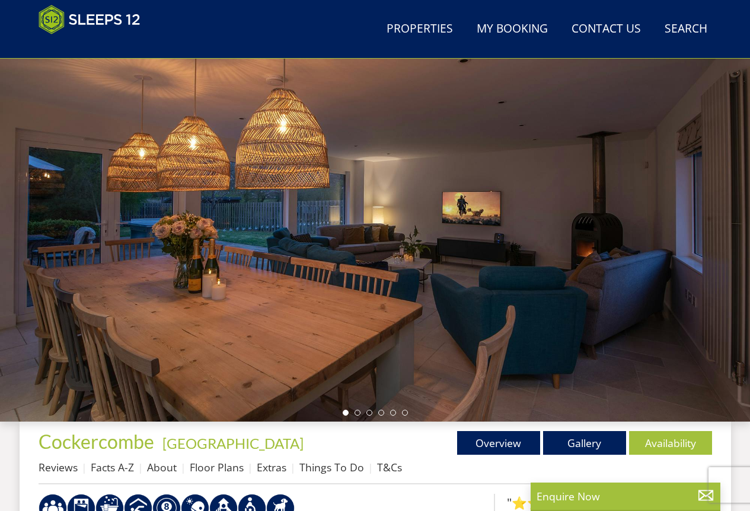
click at [361, 411] on ul at bounding box center [374, 413] width 65 height 6
click at [357, 411] on li at bounding box center [357, 413] width 6 height 6
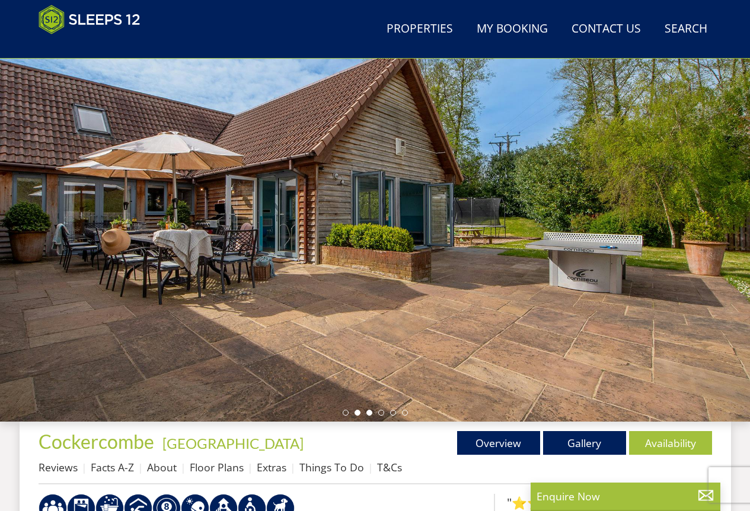
click at [369, 412] on li at bounding box center [369, 413] width 6 height 6
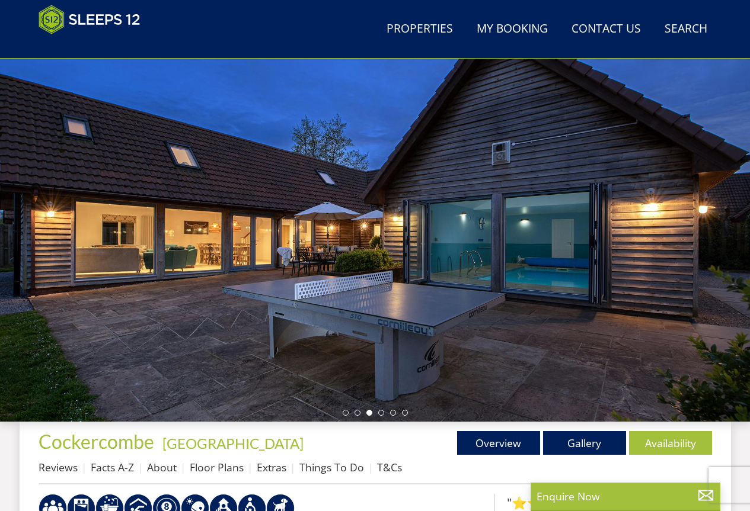
click at [389, 415] on ul at bounding box center [374, 413] width 65 height 6
click at [392, 415] on li at bounding box center [393, 413] width 6 height 6
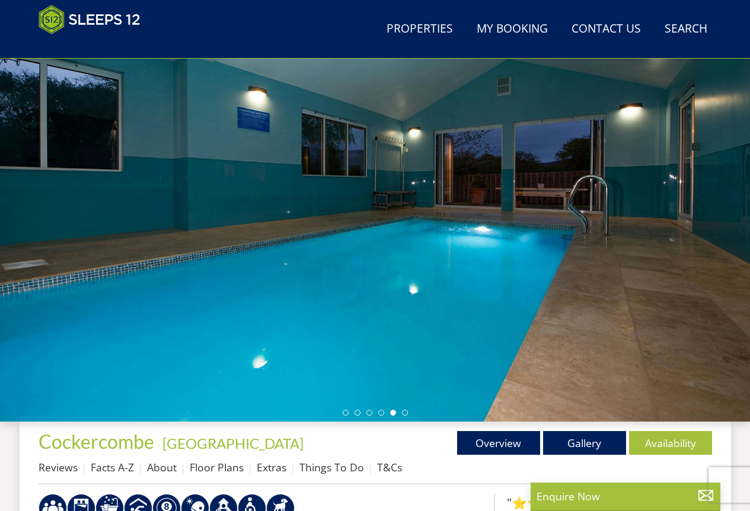
click at [411, 411] on div at bounding box center [375, 214] width 750 height 415
click at [415, 411] on div at bounding box center [375, 214] width 750 height 415
click at [401, 411] on ul at bounding box center [374, 413] width 65 height 6
click at [401, 413] on ul at bounding box center [374, 413] width 65 height 6
click at [404, 415] on li at bounding box center [405, 413] width 6 height 6
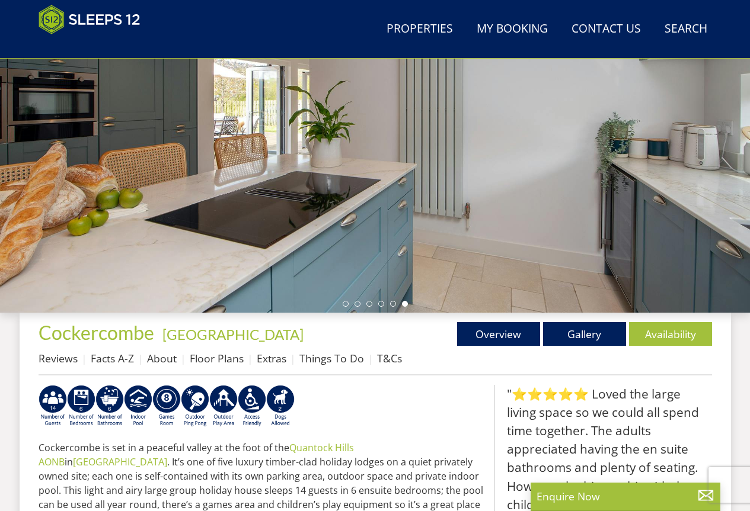
scroll to position [433, 0]
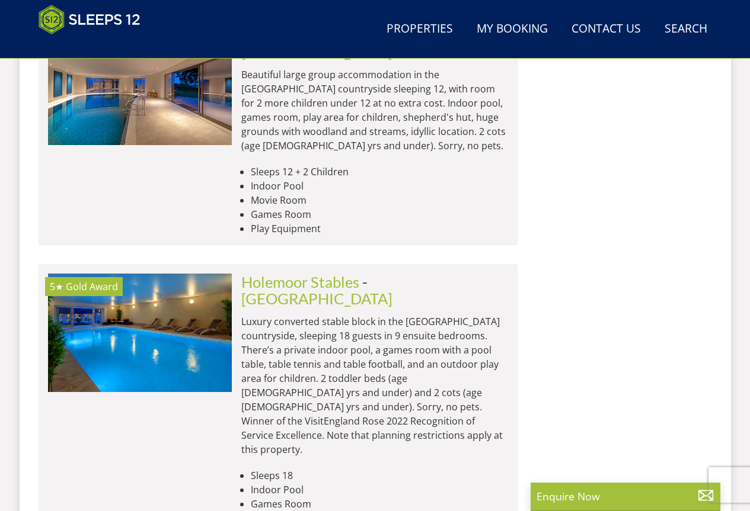
scroll to position [5285, 0]
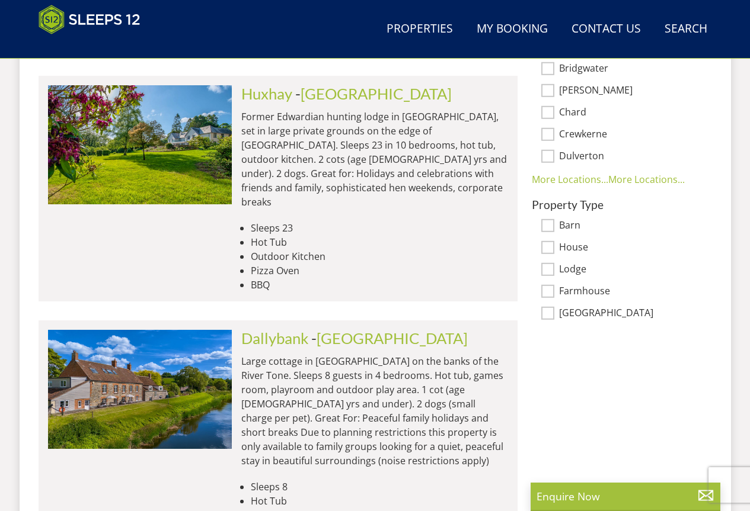
scroll to position [857, 0]
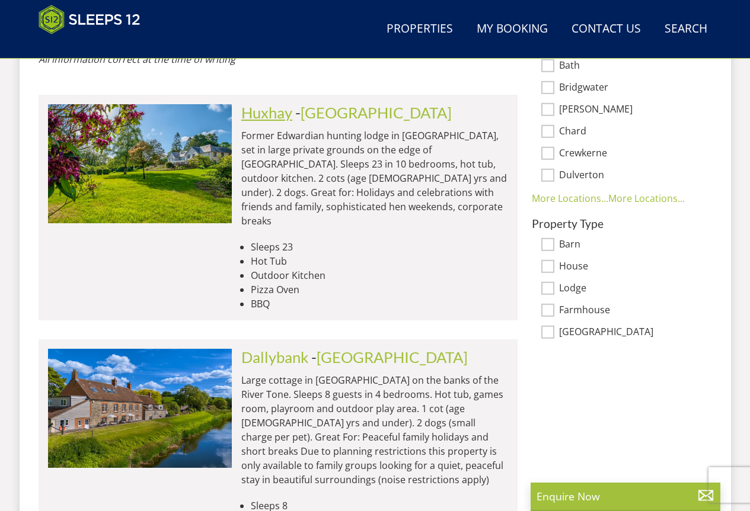
click at [249, 104] on link "Huxhay" at bounding box center [266, 113] width 51 height 18
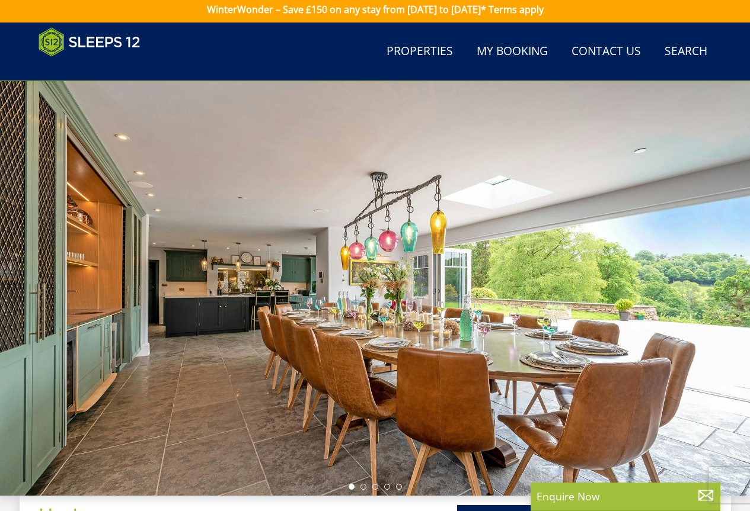
scroll to position [70, 0]
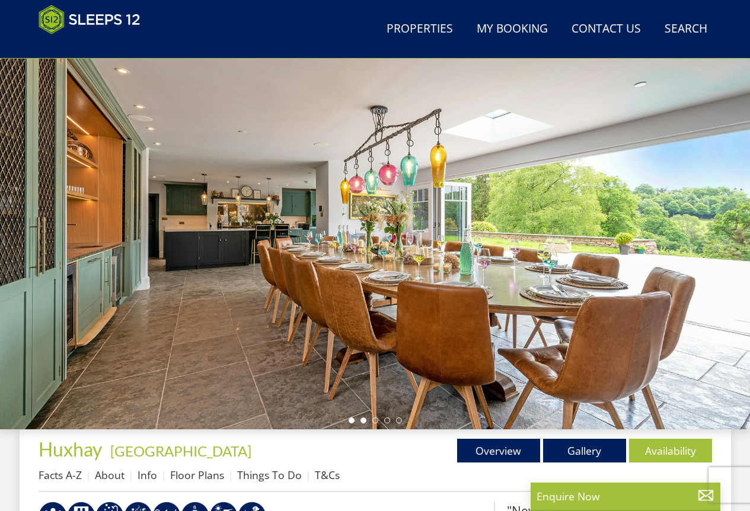
click at [364, 419] on li at bounding box center [363, 421] width 6 height 6
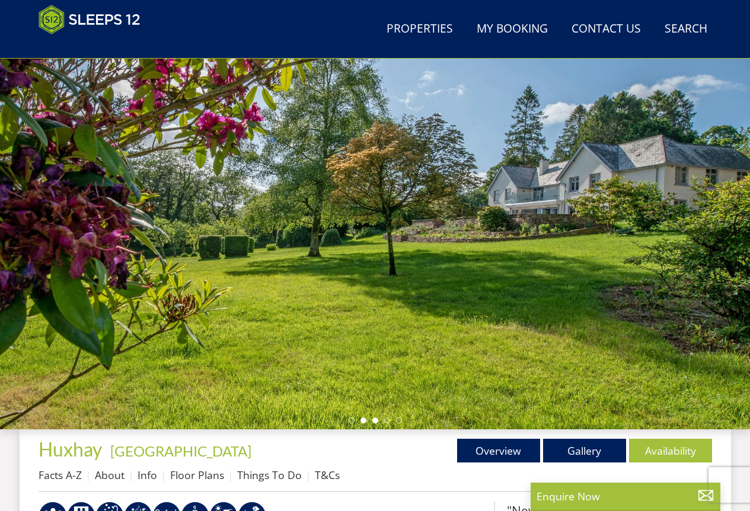
click at [374, 419] on li at bounding box center [375, 421] width 6 height 6
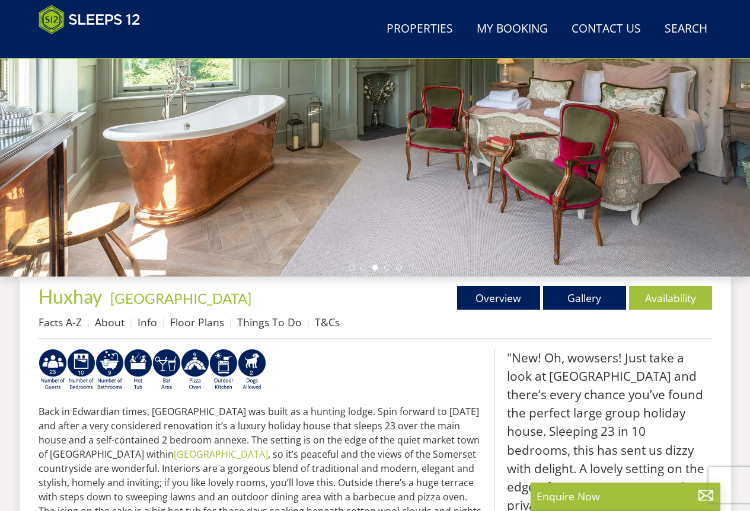
scroll to position [366, 0]
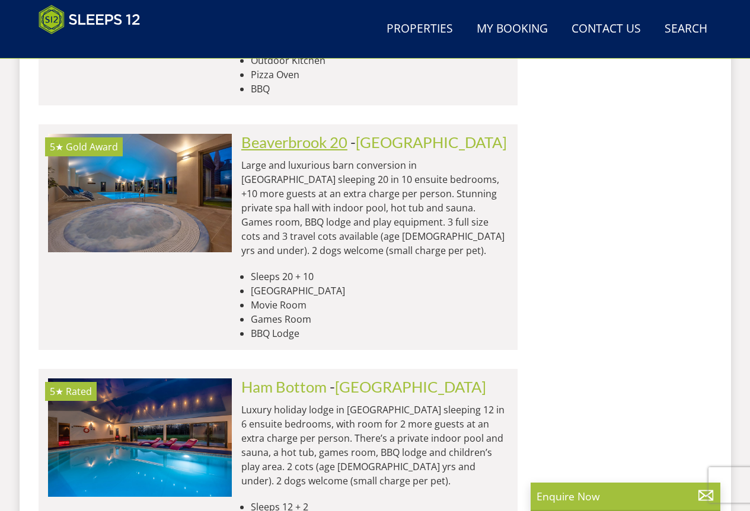
scroll to position [1687, 0]
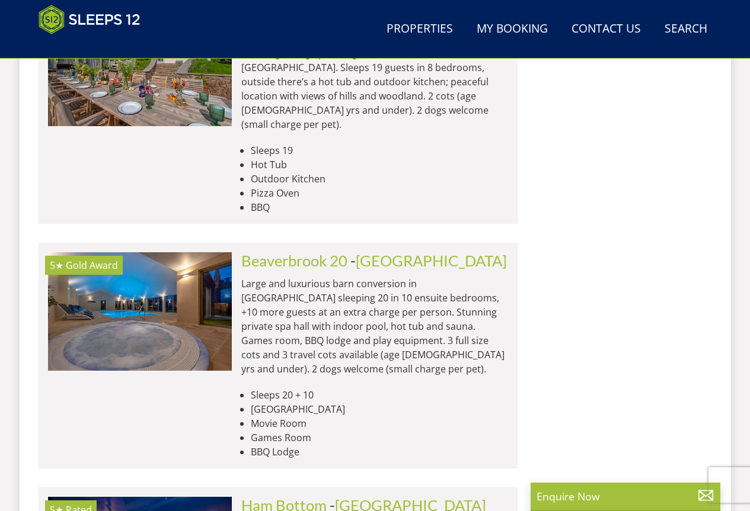
click at [301, 252] on div "[GEOGRAPHIC_DATA] 20 - [GEOGRAPHIC_DATA] Large and luxurious barn conversion in…" at bounding box center [370, 355] width 276 height 207
click at [300, 252] on link "Beaverbrook 20" at bounding box center [294, 261] width 106 height 18
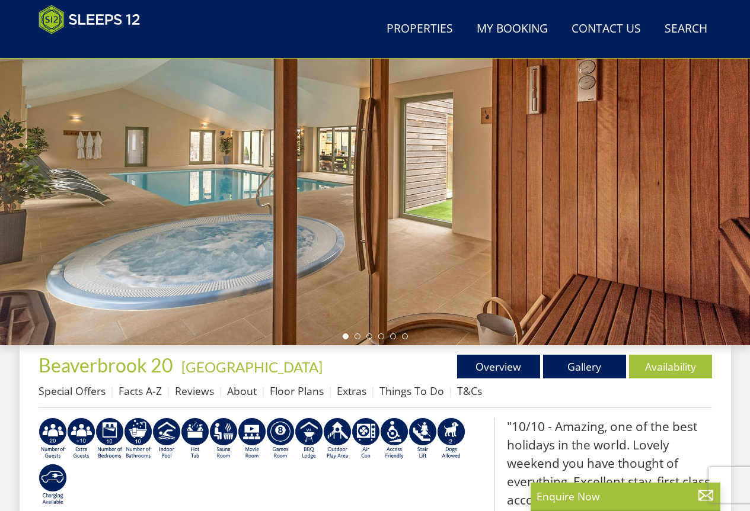
scroll to position [140, 0]
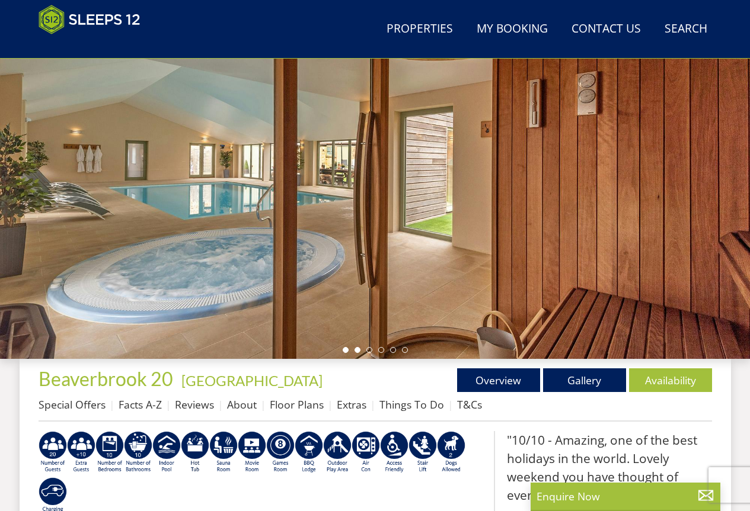
click at [355, 349] on li at bounding box center [357, 350] width 6 height 6
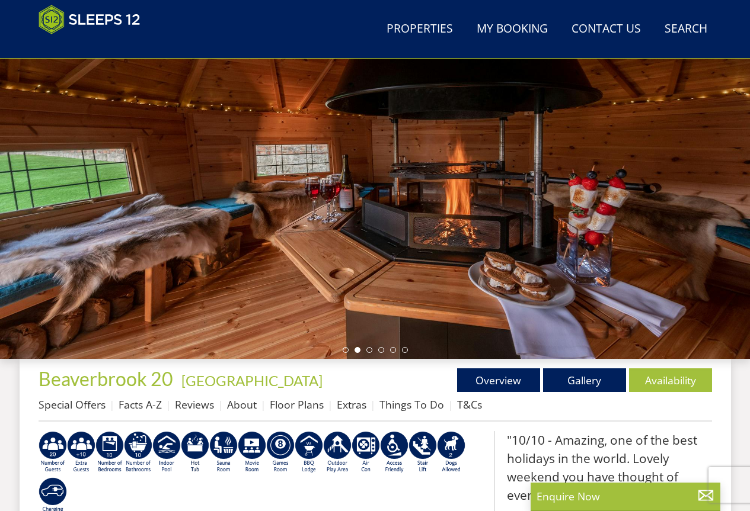
scroll to position [81, 0]
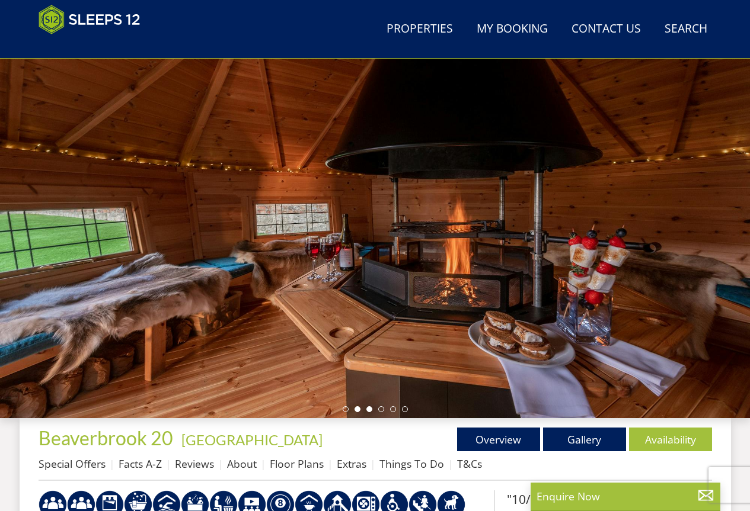
click at [369, 408] on li at bounding box center [369, 409] width 6 height 6
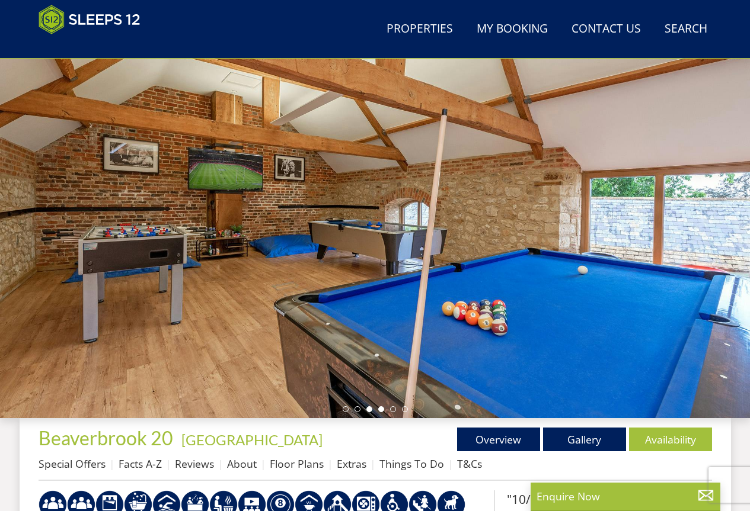
click at [382, 407] on li at bounding box center [381, 409] width 6 height 6
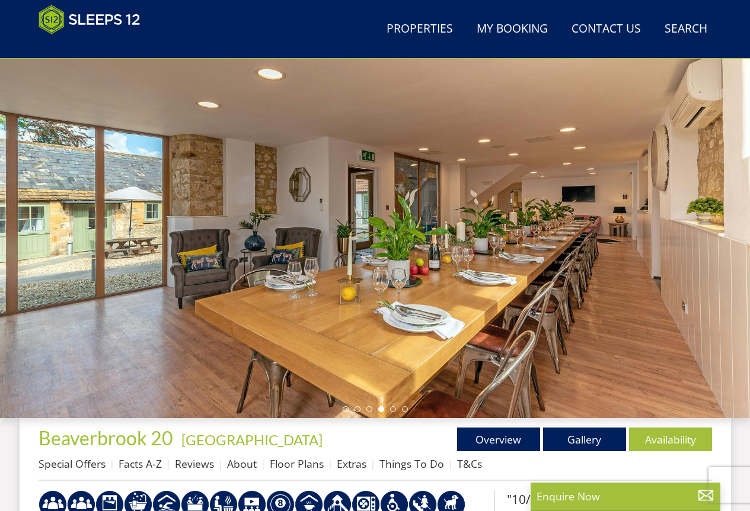
click at [389, 411] on ul at bounding box center [374, 409] width 65 height 6
click at [393, 411] on li at bounding box center [393, 409] width 6 height 6
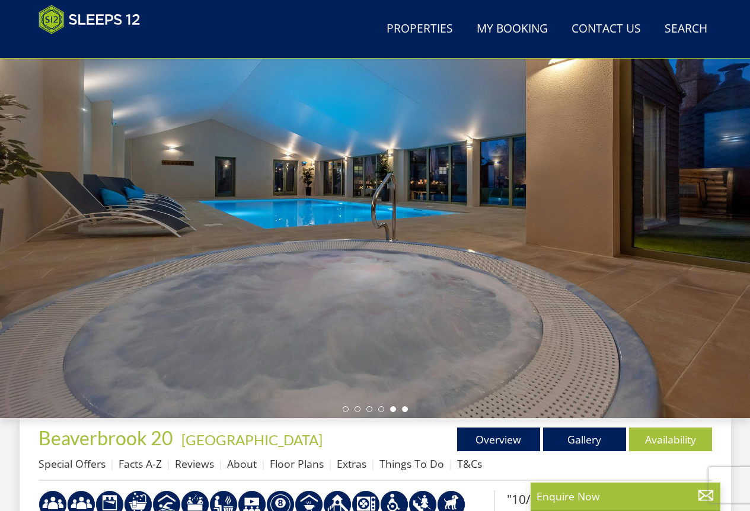
click at [406, 411] on li at bounding box center [405, 409] width 6 height 6
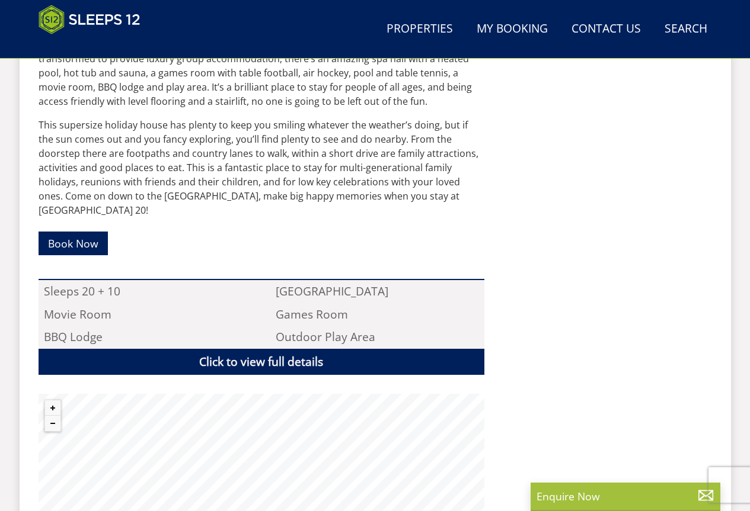
scroll to position [696, 0]
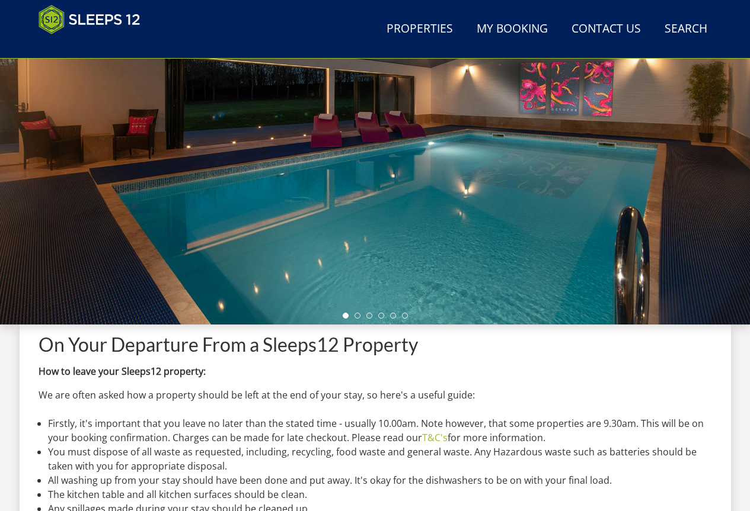
scroll to position [1, 0]
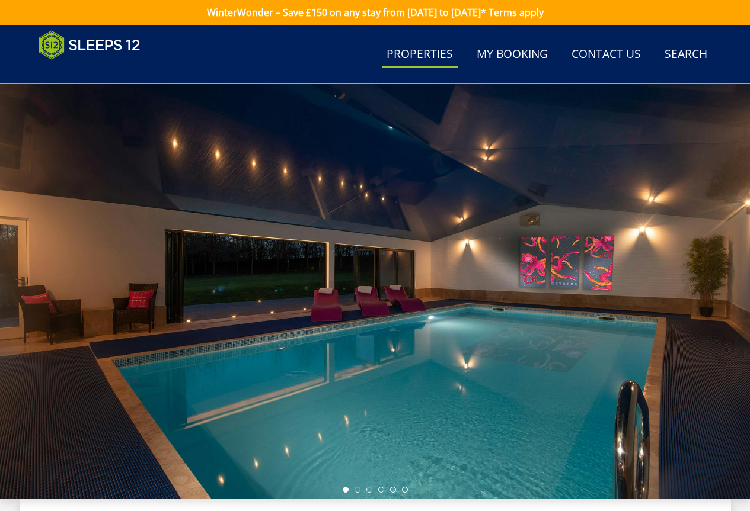
click at [431, 47] on link "Properties" at bounding box center [420, 54] width 76 height 27
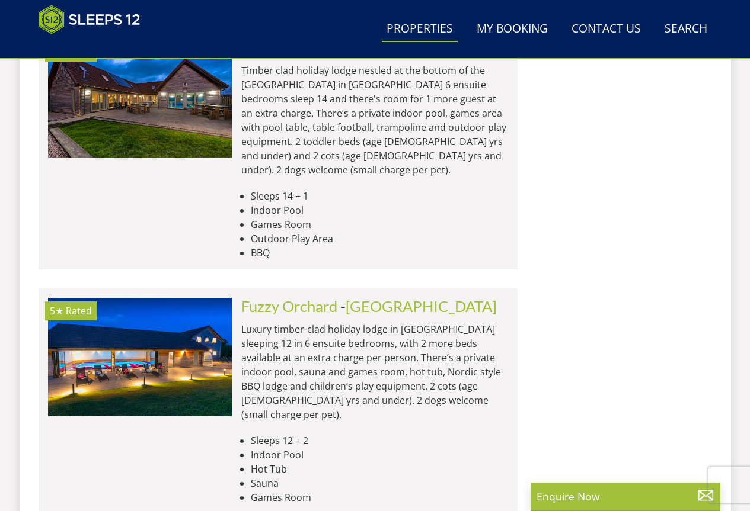
scroll to position [4845, 0]
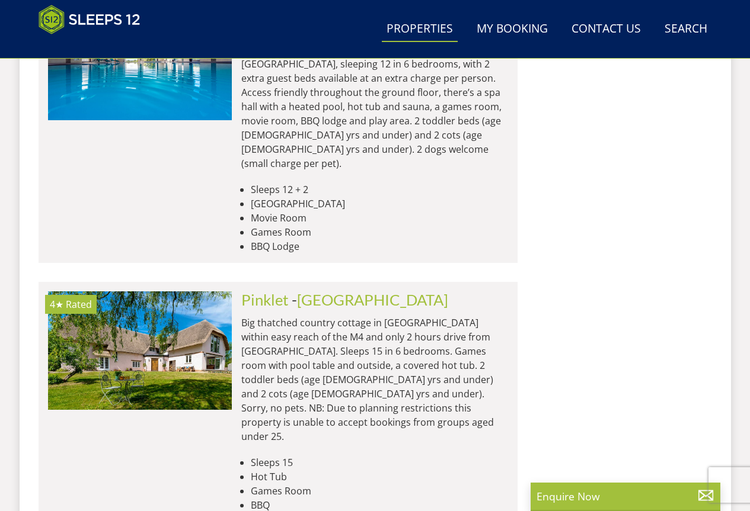
scroll to position [0, 1288]
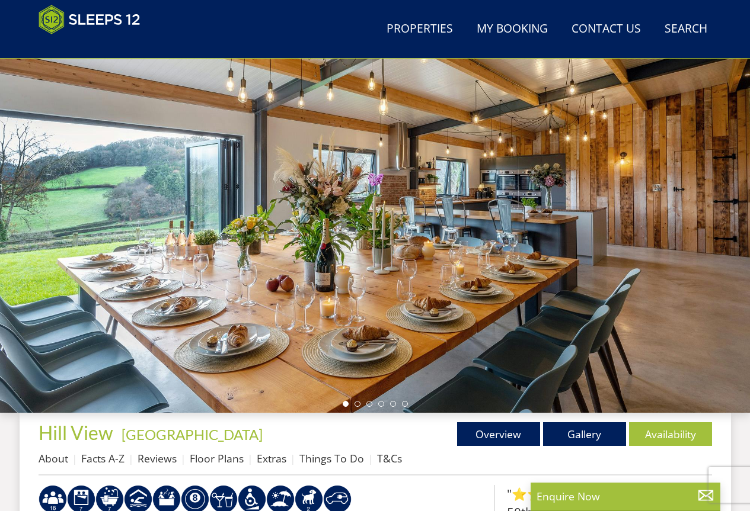
scroll to position [107, 0]
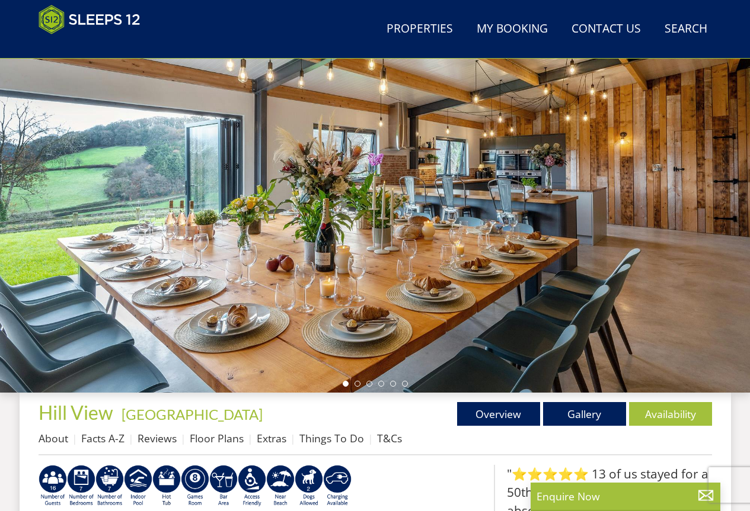
click at [354, 381] on ul at bounding box center [374, 384] width 65 height 6
click at [354, 383] on li at bounding box center [357, 384] width 6 height 6
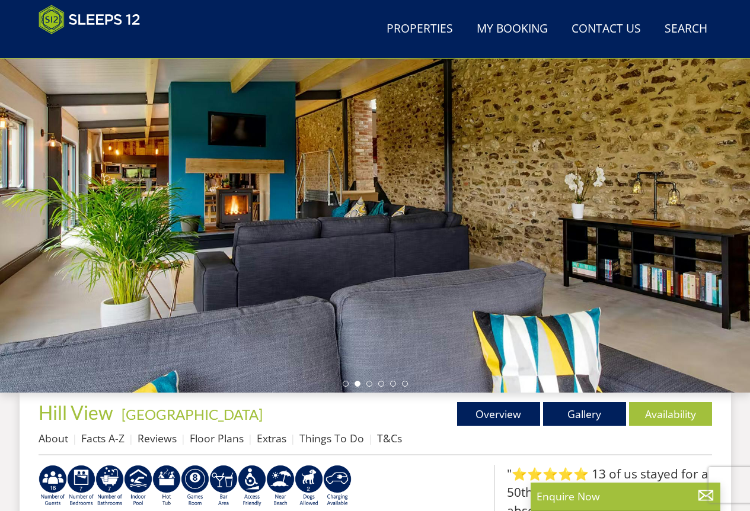
click at [374, 384] on ul at bounding box center [374, 384] width 65 height 6
click at [368, 382] on li at bounding box center [369, 384] width 6 height 6
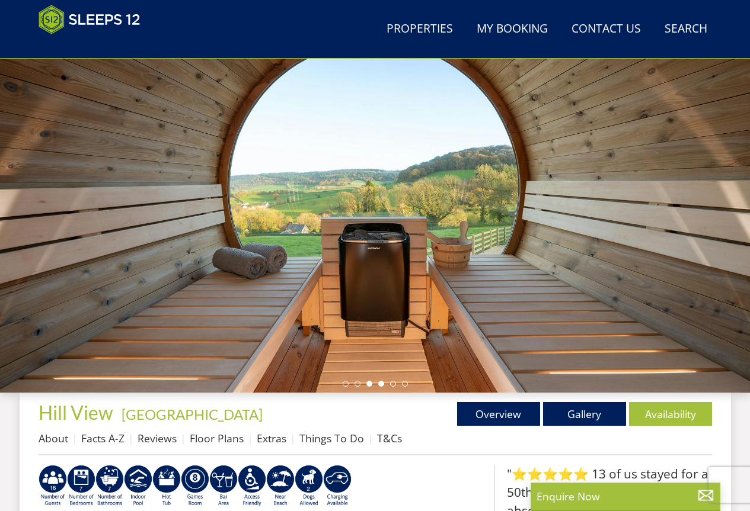
click at [382, 383] on li at bounding box center [381, 384] width 6 height 6
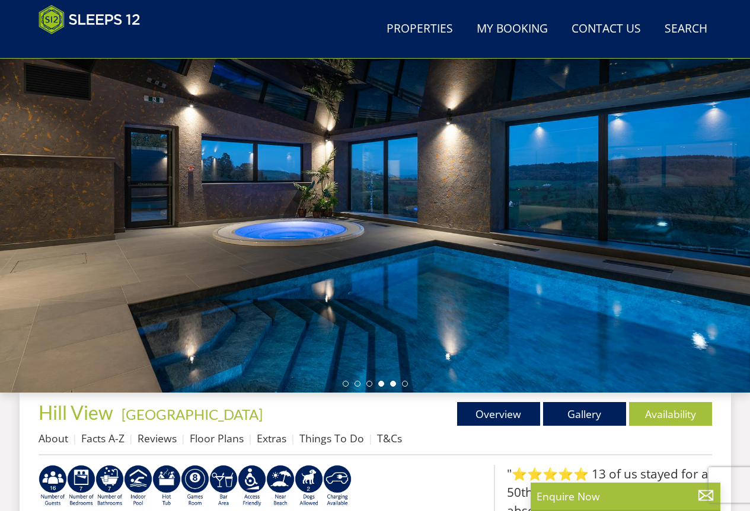
click at [390, 383] on li at bounding box center [393, 384] width 6 height 6
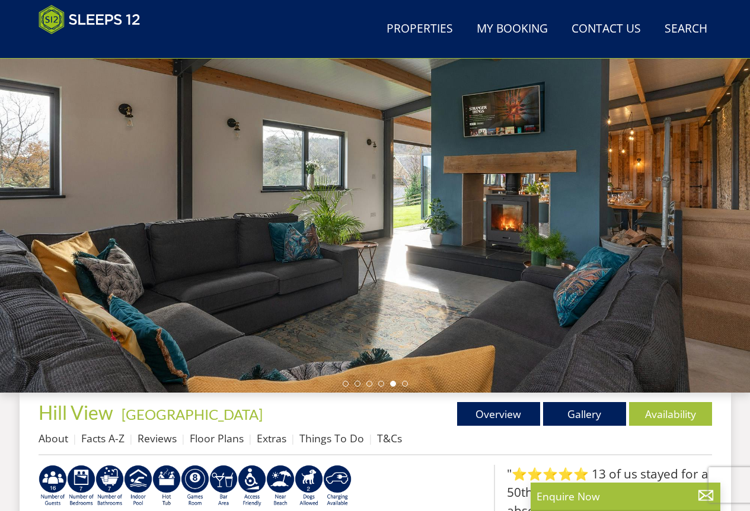
click at [409, 382] on div at bounding box center [375, 185] width 750 height 415
click at [398, 384] on ul at bounding box center [374, 384] width 65 height 6
click at [402, 385] on li at bounding box center [405, 384] width 6 height 6
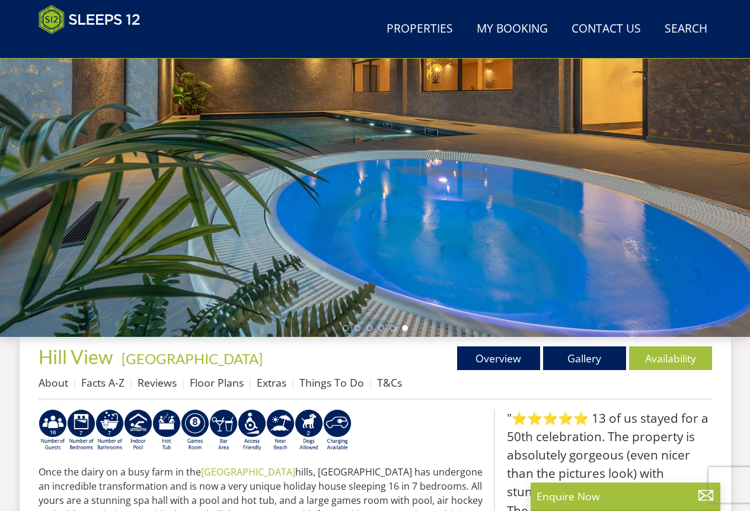
scroll to position [225, 0]
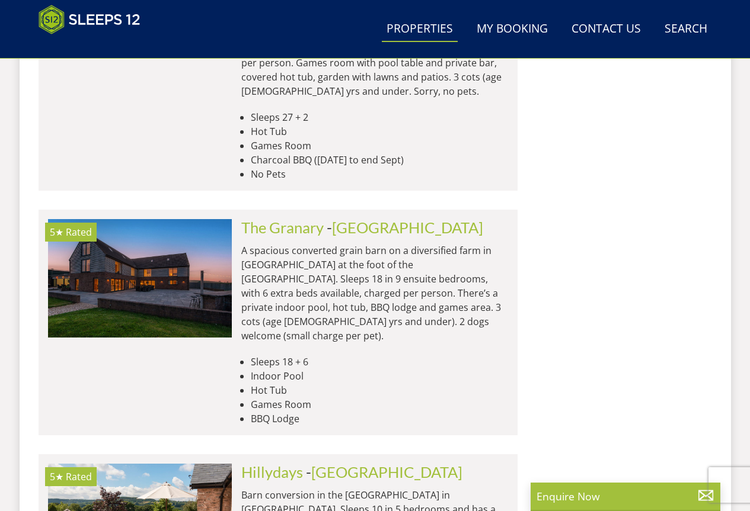
scroll to position [0, 368]
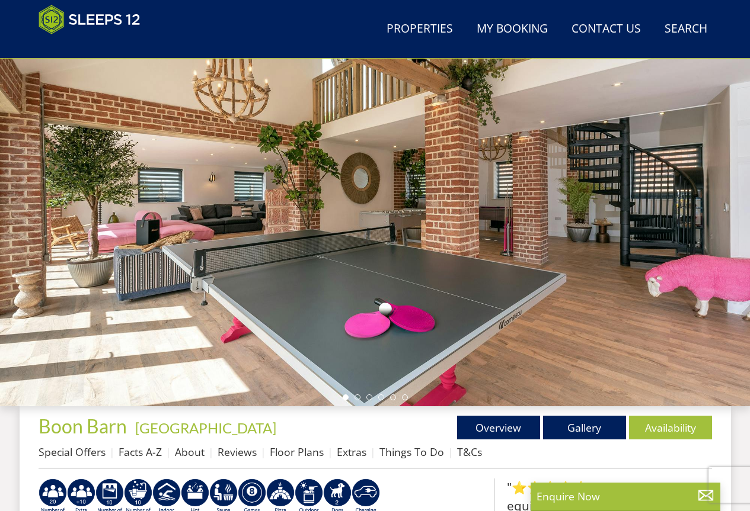
scroll to position [70, 0]
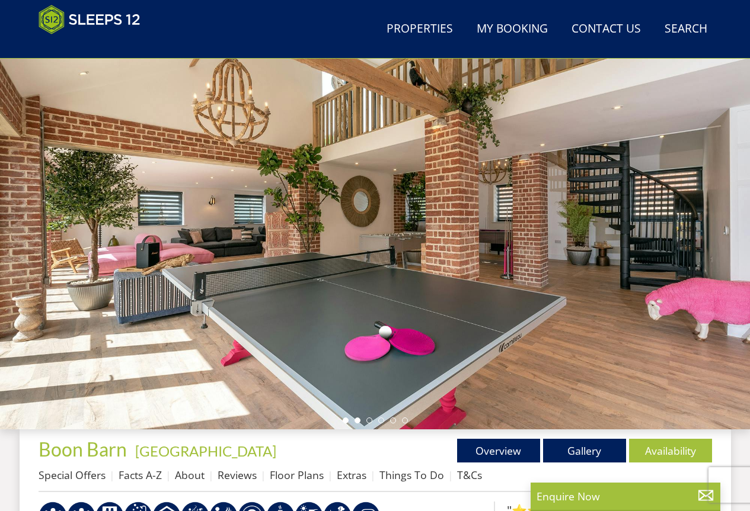
click at [356, 419] on li at bounding box center [357, 421] width 6 height 6
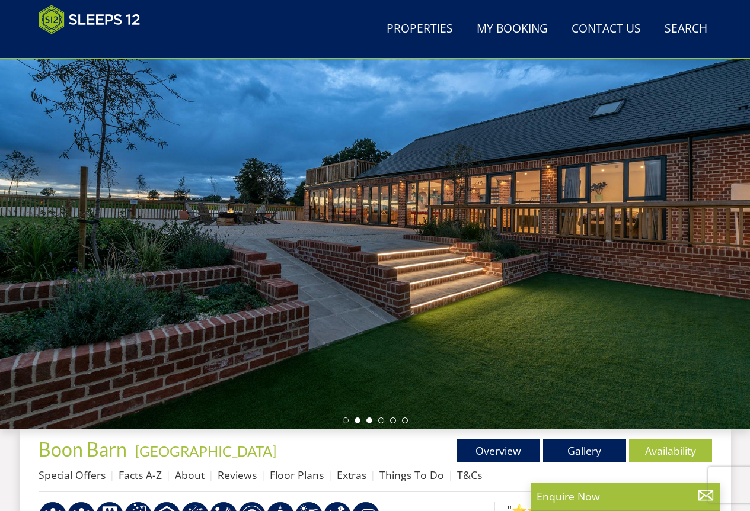
click at [371, 418] on li at bounding box center [369, 421] width 6 height 6
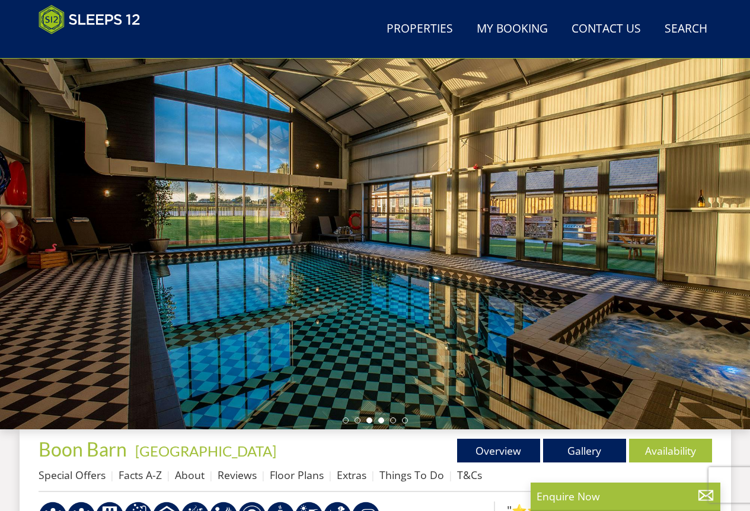
click at [381, 422] on li at bounding box center [381, 421] width 6 height 6
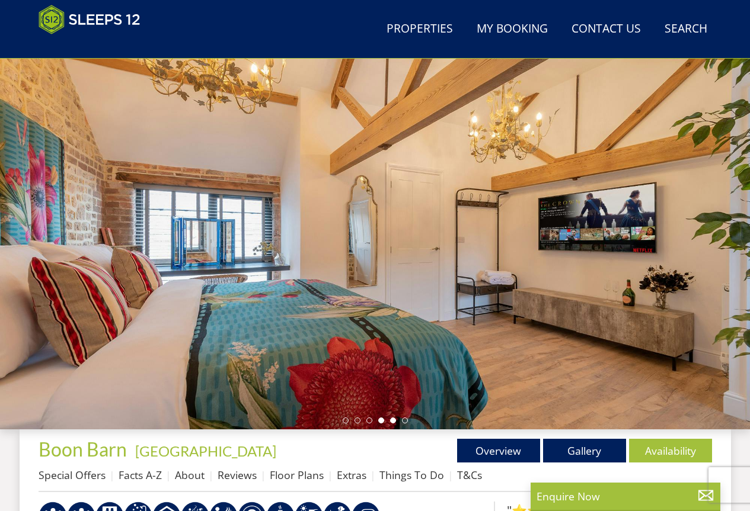
click at [393, 422] on li at bounding box center [393, 421] width 6 height 6
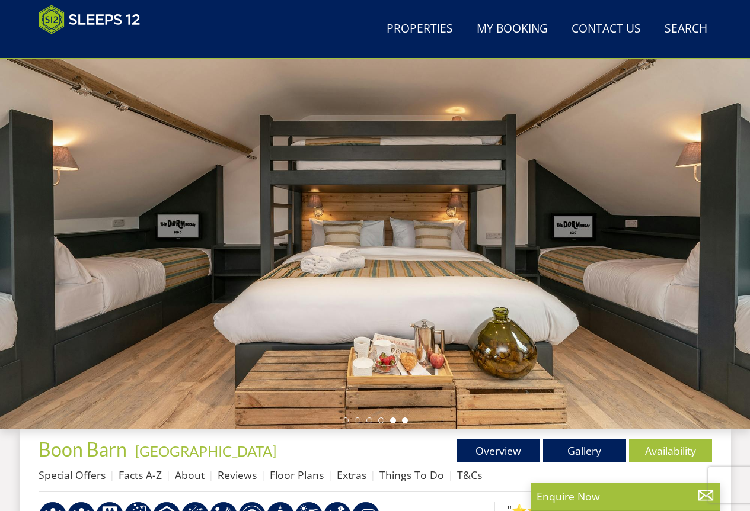
click at [405, 422] on li at bounding box center [405, 421] width 6 height 6
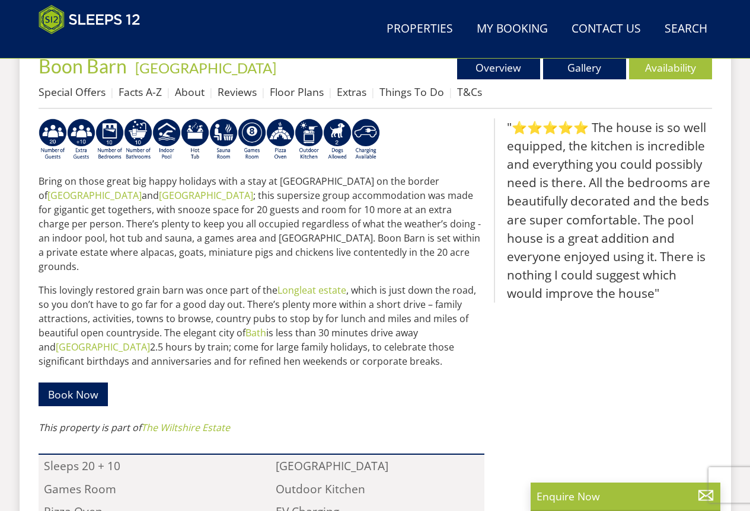
scroll to position [555, 0]
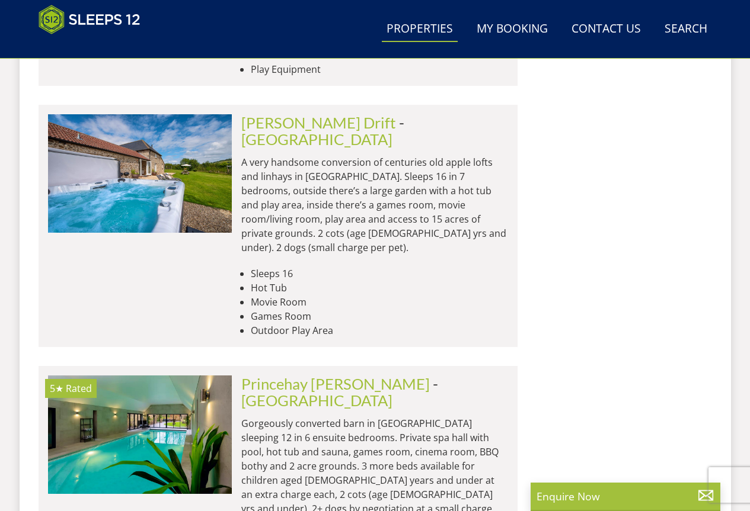
scroll to position [9372, 0]
